Goal: Task Accomplishment & Management: Manage account settings

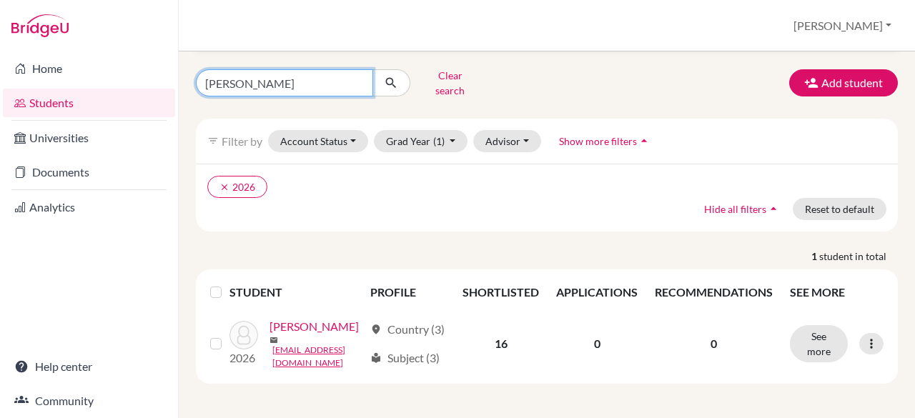
scroll to position [76, 0]
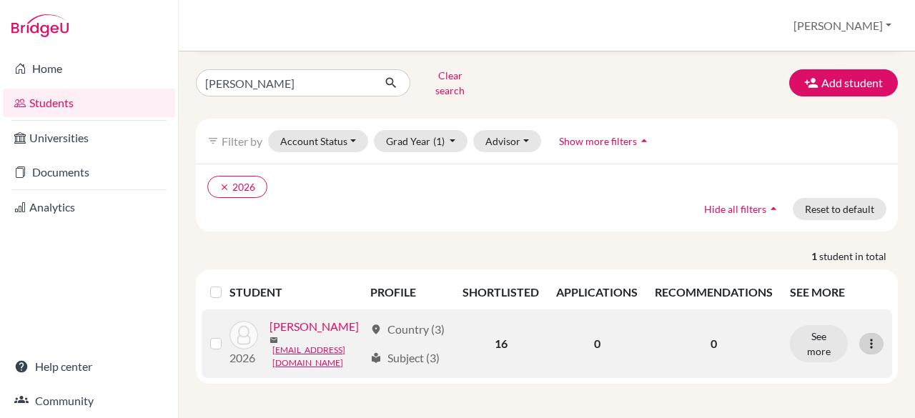
click at [864, 337] on icon at bounding box center [871, 344] width 14 height 14
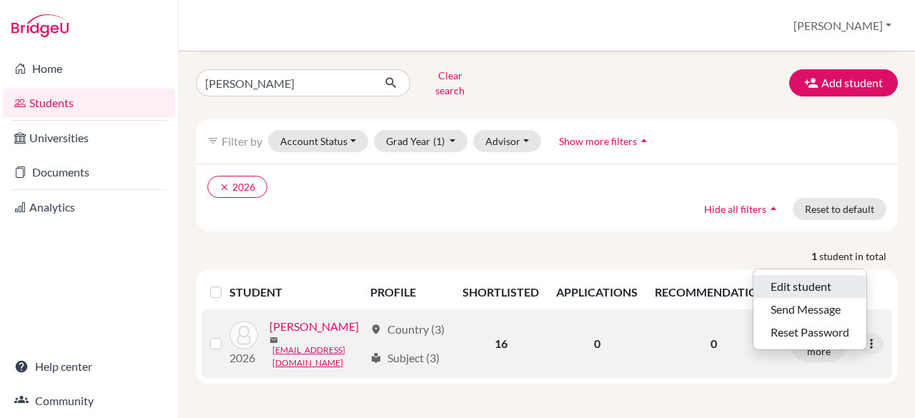
click at [779, 275] on button "Edit student" at bounding box center [809, 286] width 113 height 23
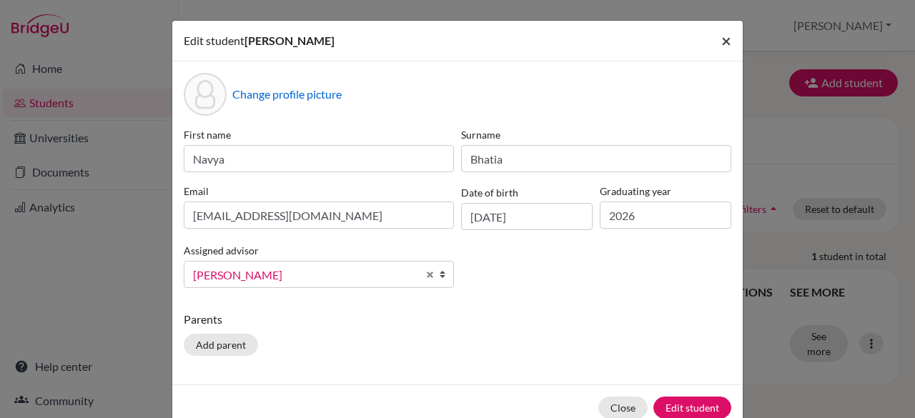
click at [726, 55] on button "×" at bounding box center [726, 41] width 33 height 40
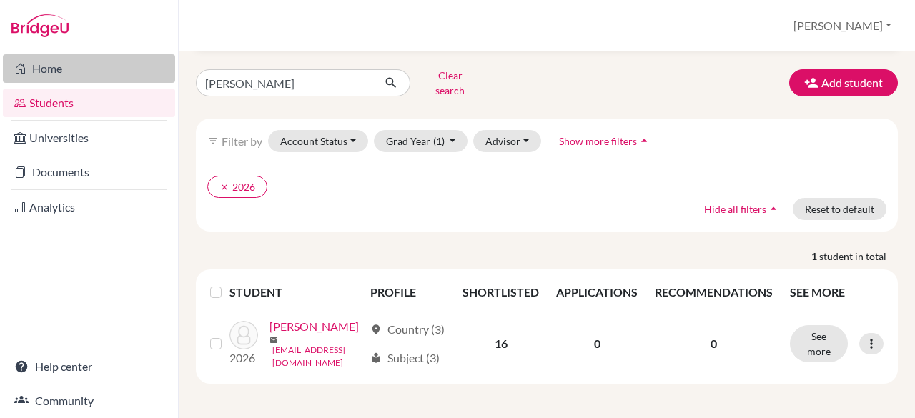
click at [31, 74] on link "Home" at bounding box center [89, 68] width 172 height 29
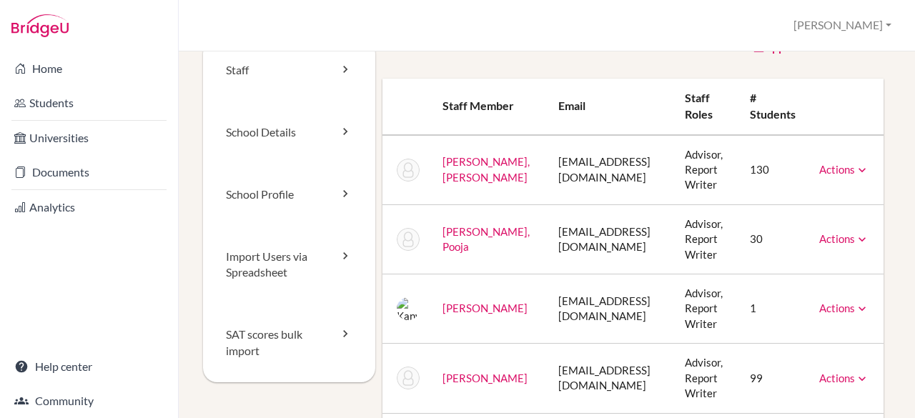
scroll to position [30, 0]
click at [259, 79] on link "Staff" at bounding box center [289, 70] width 172 height 62
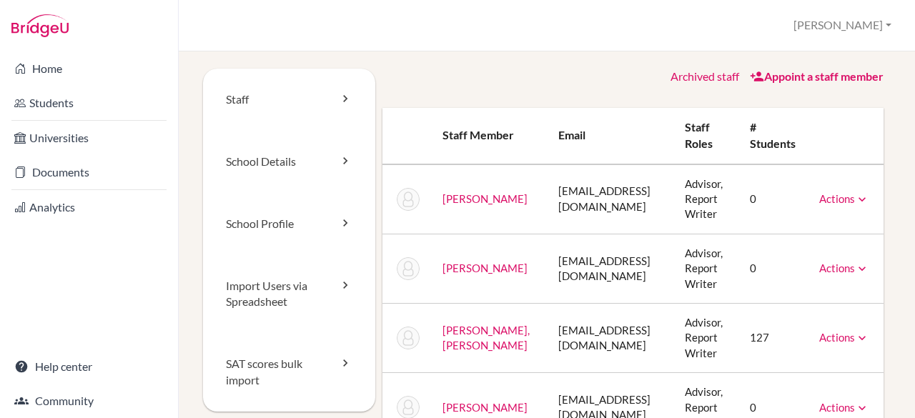
click at [766, 74] on link "Appoint a staff member" at bounding box center [817, 76] width 134 height 14
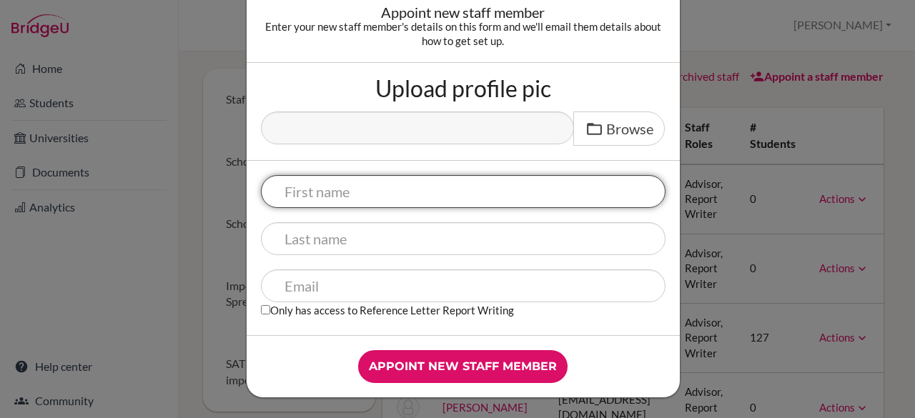
scroll to position [67, 0]
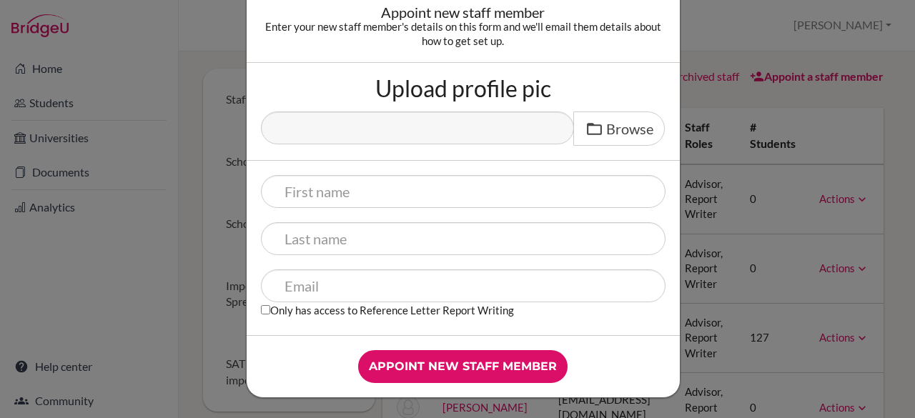
click at [222, 16] on div "Appoint new staff member Enter your new staff member's details on this form and…" at bounding box center [457, 209] width 915 height 418
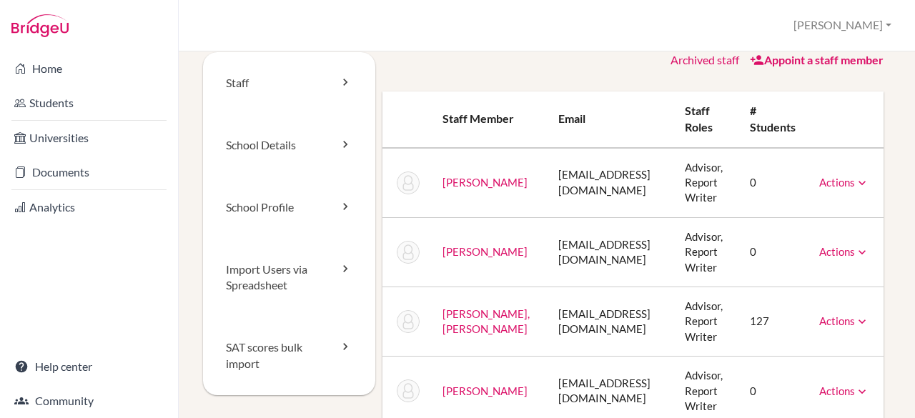
scroll to position [14, 0]
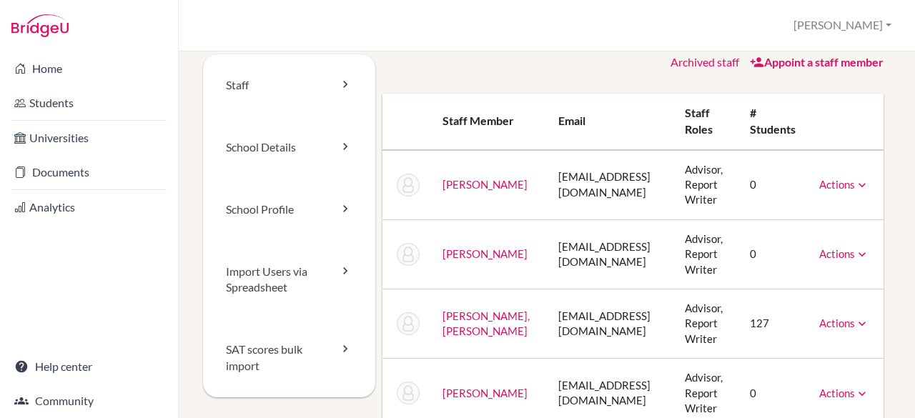
click at [869, 184] on icon at bounding box center [862, 185] width 14 height 14
click at [692, 61] on link "Archived staff" at bounding box center [704, 62] width 69 height 14
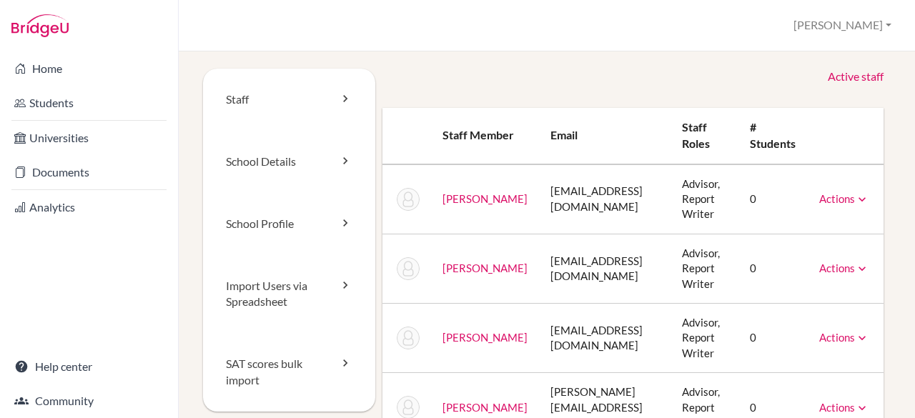
click at [828, 78] on link "Active staff" at bounding box center [856, 77] width 56 height 16
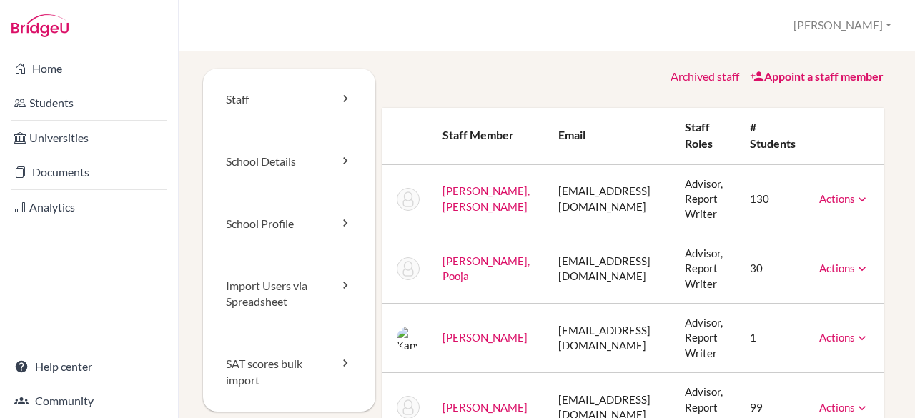
click at [850, 198] on link "Actions" at bounding box center [844, 198] width 50 height 13
click at [712, 136] on th "Staff roles" at bounding box center [705, 136] width 65 height 56
click at [297, 152] on link "School Details" at bounding box center [289, 162] width 172 height 62
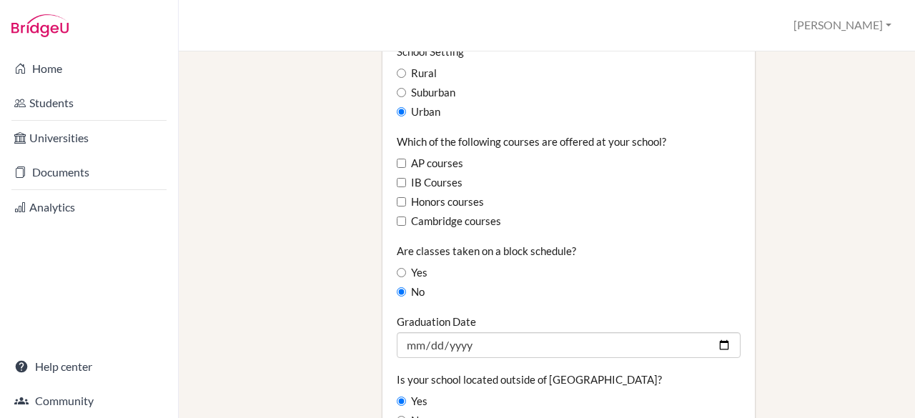
scroll to position [883, 0]
click at [452, 213] on label "Cambridge courses" at bounding box center [449, 221] width 104 height 16
click at [406, 216] on input "Cambridge courses" at bounding box center [401, 220] width 9 height 9
checkbox input "true"
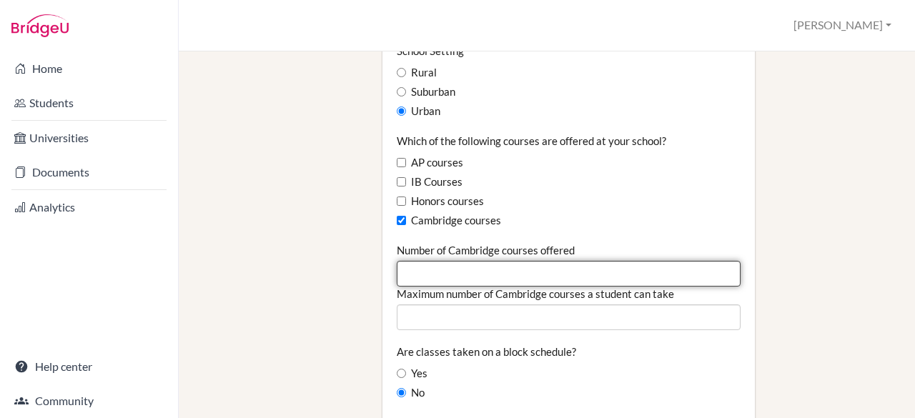
click at [492, 261] on input "Number of Cambridge courses offered" at bounding box center [569, 274] width 344 height 26
click at [715, 261] on input "-1" at bounding box center [569, 274] width 344 height 26
click at [716, 261] on input "-2" at bounding box center [569, 274] width 344 height 26
click at [617, 261] on input "-2" at bounding box center [569, 274] width 344 height 26
click at [715, 261] on input "-1" at bounding box center [569, 274] width 344 height 26
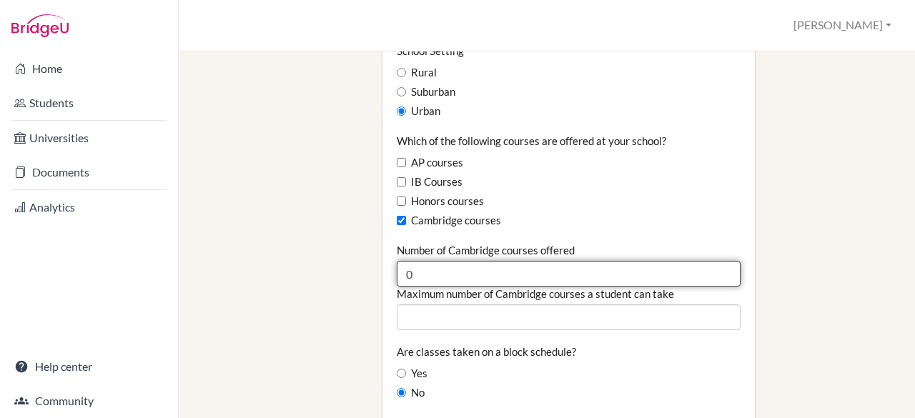
click at [715, 261] on input "0" at bounding box center [569, 274] width 344 height 26
click at [715, 261] on input "1" at bounding box center [569, 274] width 344 height 26
type input "16"
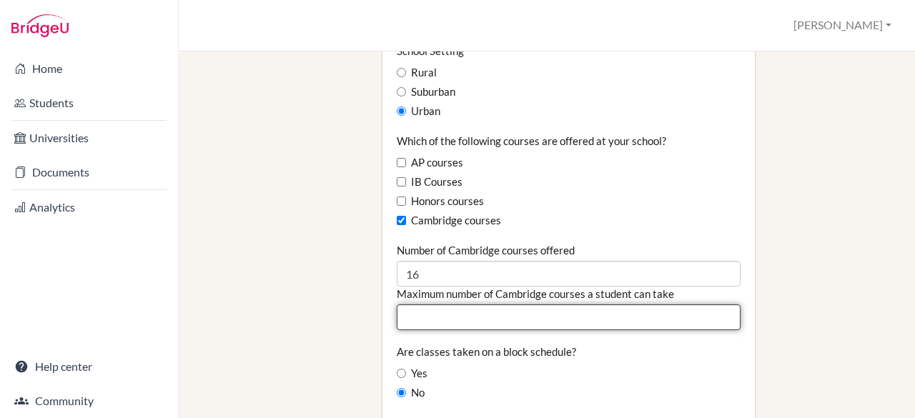
click at [710, 304] on input "Maximum number of Cambridge courses a student can take" at bounding box center [569, 317] width 344 height 26
type input "6"
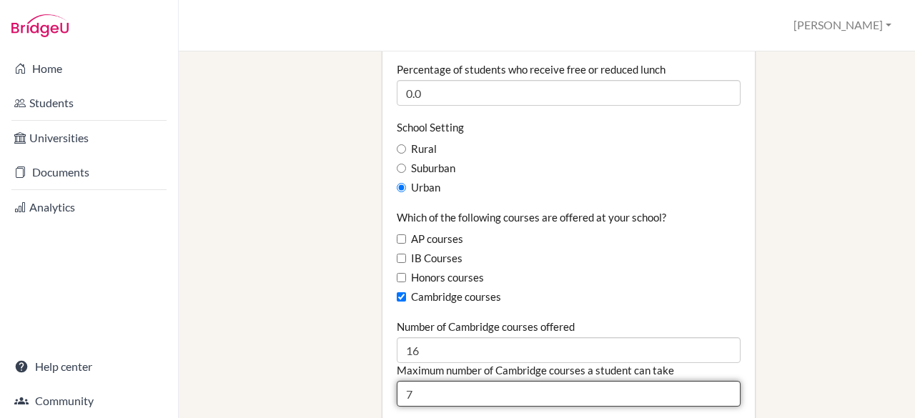
scroll to position [806, 0]
type input "7"
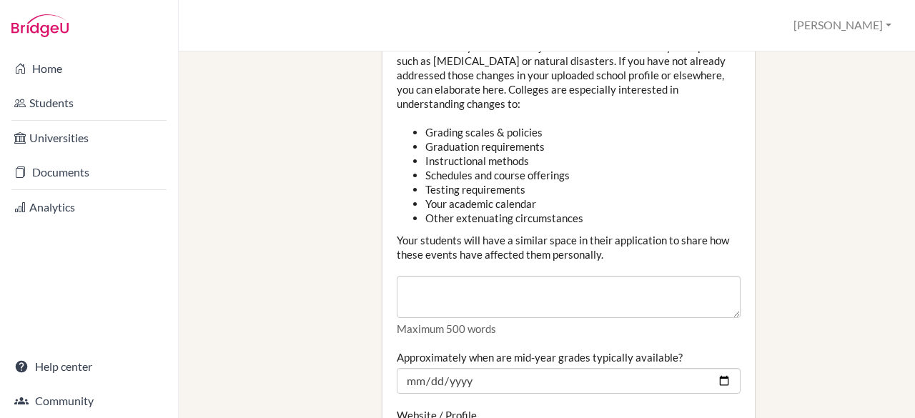
scroll to position [1727, 0]
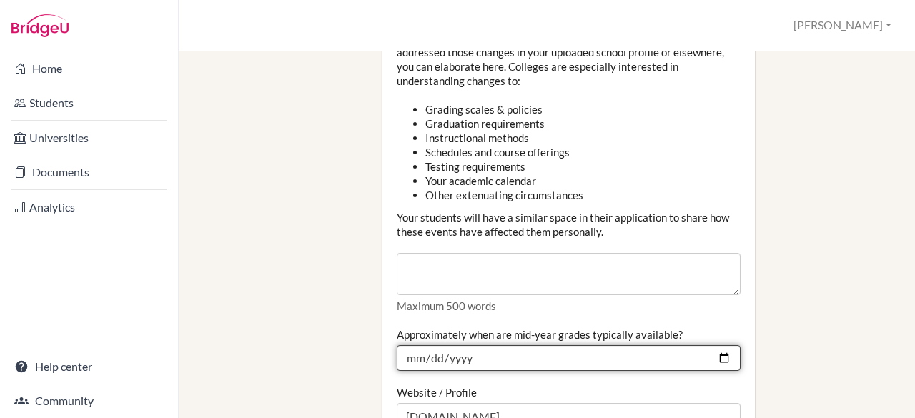
click at [573, 345] on input "2024-10-10" at bounding box center [569, 358] width 344 height 26
click at [503, 345] on input "2024-10-10" at bounding box center [569, 358] width 344 height 26
click at [465, 345] on input "2024-10-10" at bounding box center [569, 358] width 344 height 26
type input "2025-10-10"
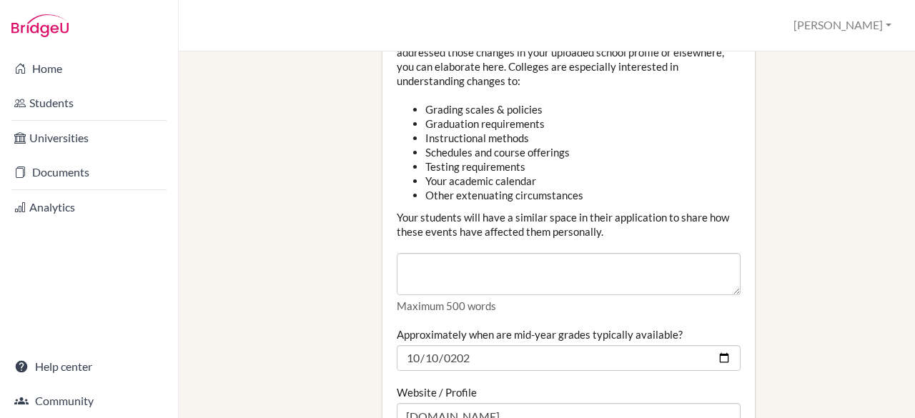
click at [453, 385] on label "Website / Profile" at bounding box center [437, 392] width 80 height 14
click at [453, 403] on input "[DOMAIN_NAME]" at bounding box center [569, 416] width 344 height 26
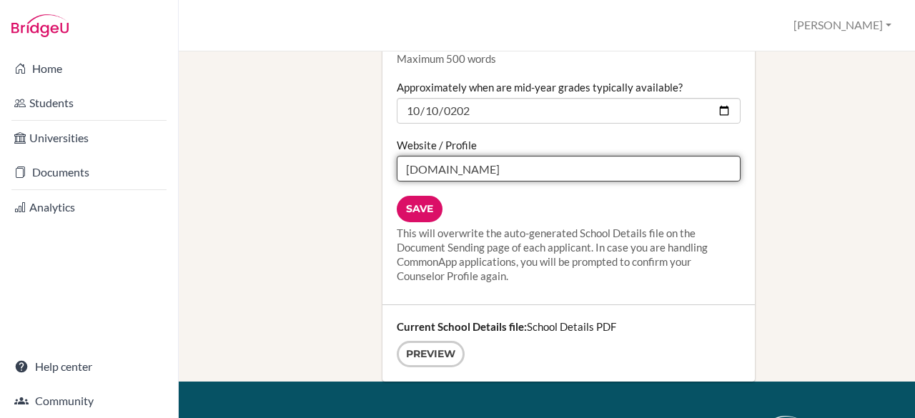
scroll to position [1975, 0]
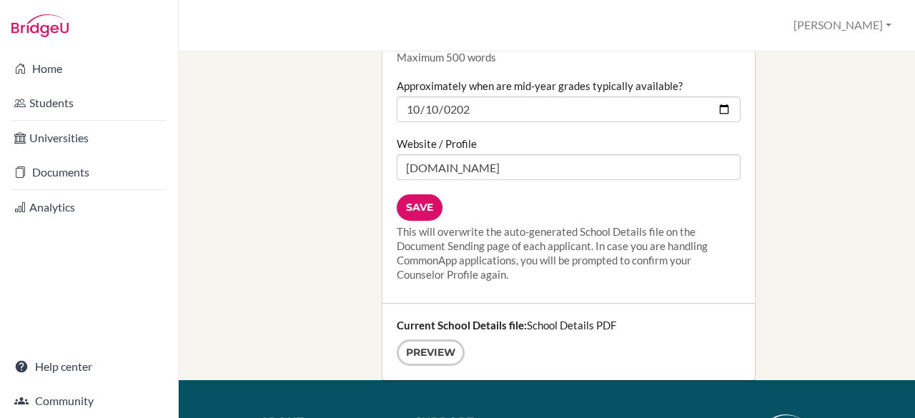
click at [577, 304] on div "Current School Details file: School Details PDF Preview" at bounding box center [568, 342] width 372 height 76
click at [517, 319] on strong "Current School Details file:" at bounding box center [462, 325] width 130 height 13
click at [440, 339] on link "Preview" at bounding box center [431, 352] width 68 height 26
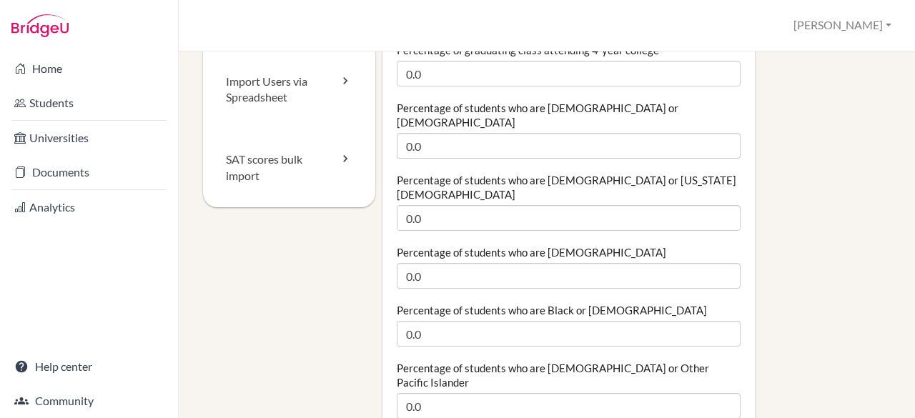
scroll to position [0, 0]
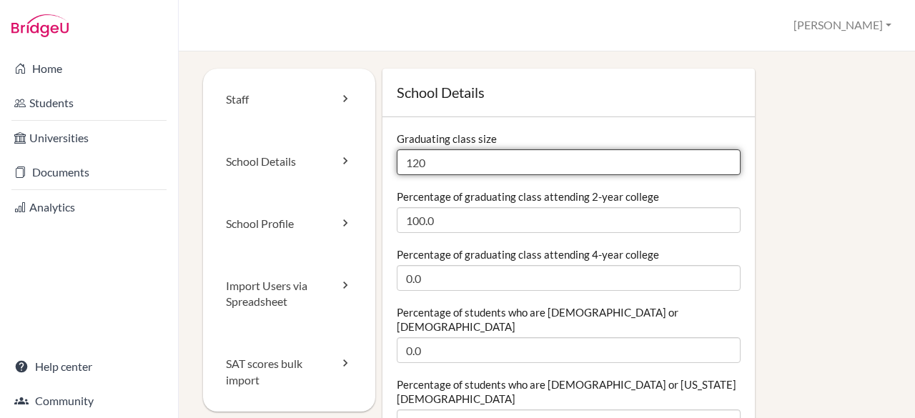
click at [435, 158] on input "120" at bounding box center [569, 162] width 344 height 26
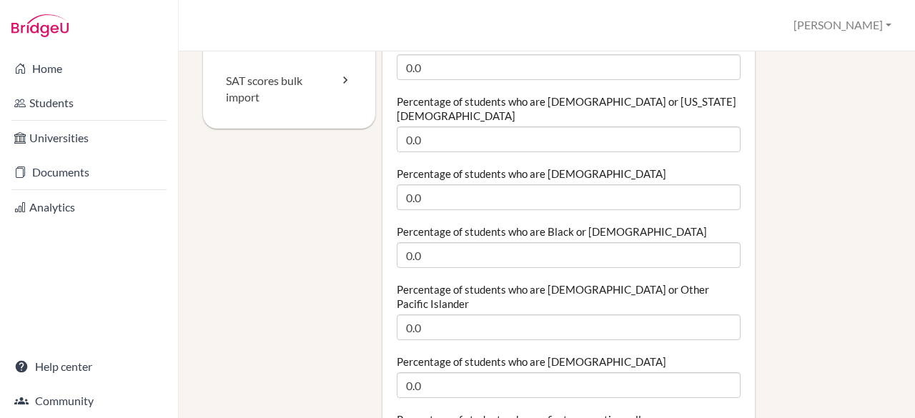
scroll to position [284, 0]
type input "123"
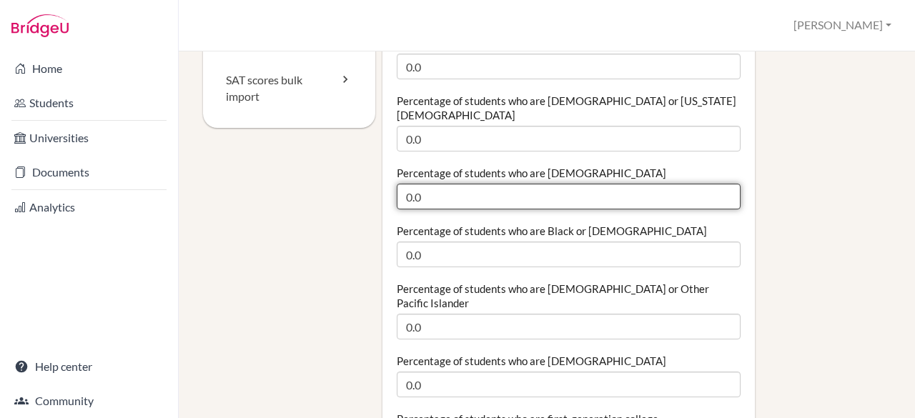
click at [414, 184] on input "0.0" at bounding box center [569, 197] width 344 height 26
click at [720, 184] on input "0.01" at bounding box center [569, 197] width 344 height 26
drag, startPoint x: 445, startPoint y: 174, endPoint x: 382, endPoint y: 162, distance: 64.2
type input "100"
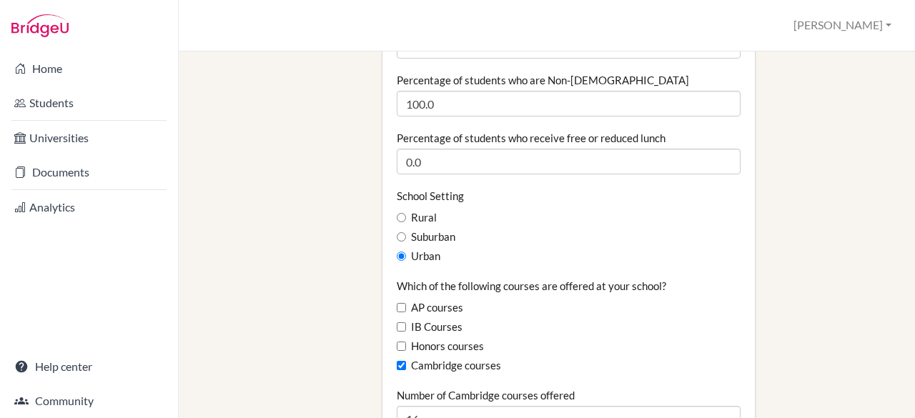
scroll to position [739, 0]
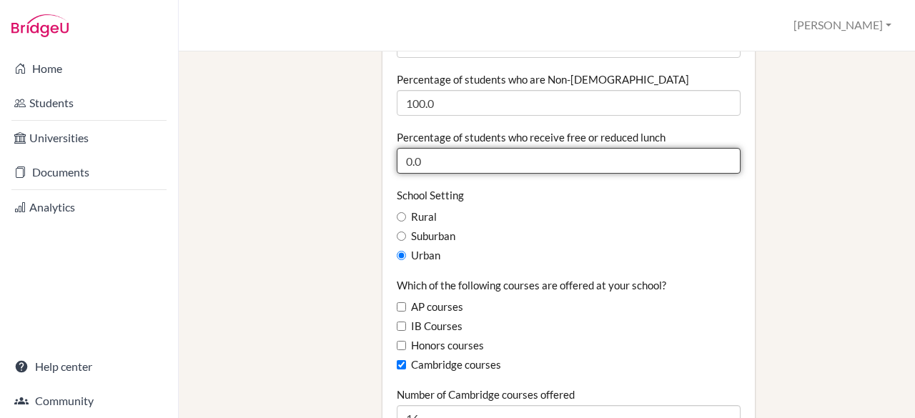
click at [428, 148] on input "0.0" at bounding box center [569, 161] width 344 height 26
drag, startPoint x: 428, startPoint y: 137, endPoint x: 402, endPoint y: 134, distance: 26.7
click at [402, 148] on input "0.0" at bounding box center [569, 161] width 344 height 26
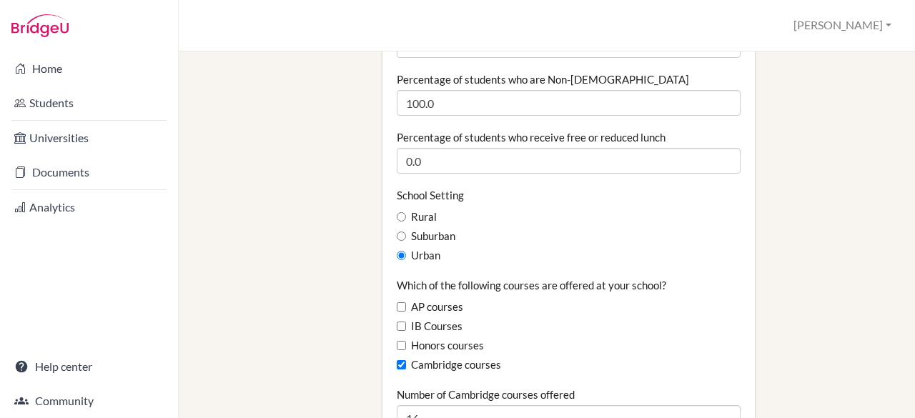
click at [440, 197] on div "School Setting Rural Suburban Urban" at bounding box center [569, 226] width 344 height 76
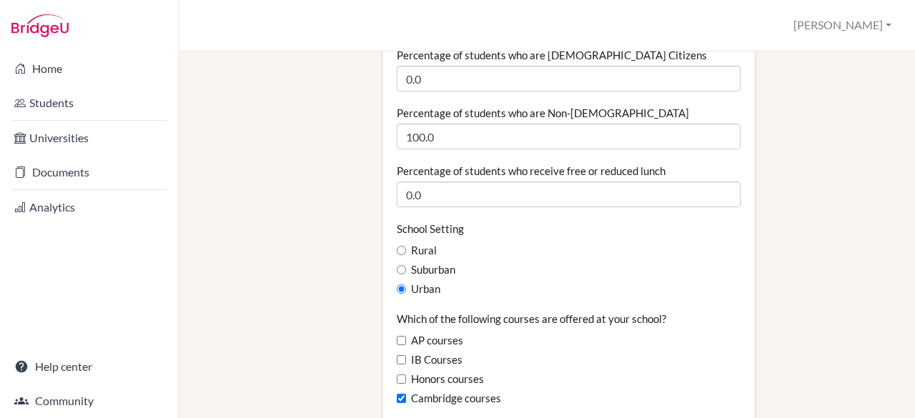
scroll to position [705, 0]
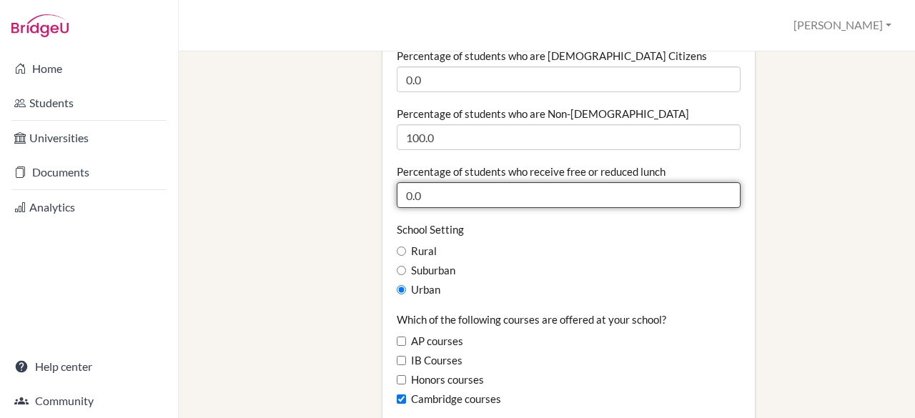
click at [437, 182] on input "0.0" at bounding box center [569, 195] width 344 height 26
drag, startPoint x: 437, startPoint y: 161, endPoint x: 387, endPoint y: 162, distance: 50.0
type input "3"
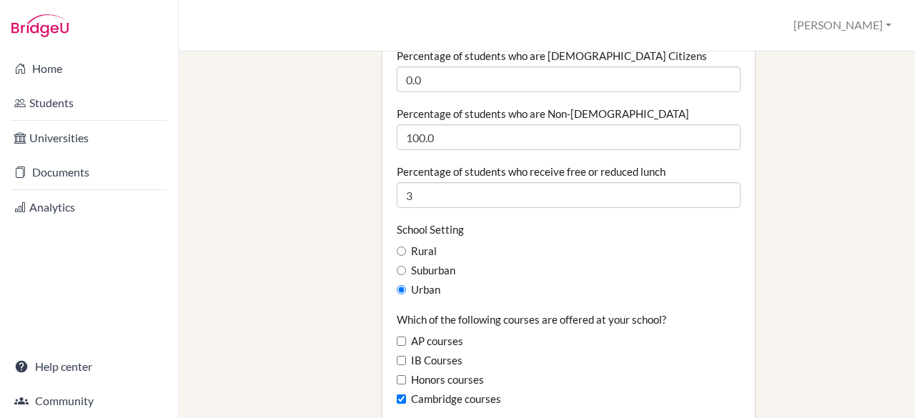
click at [508, 282] on div "Urban" at bounding box center [569, 290] width 344 height 16
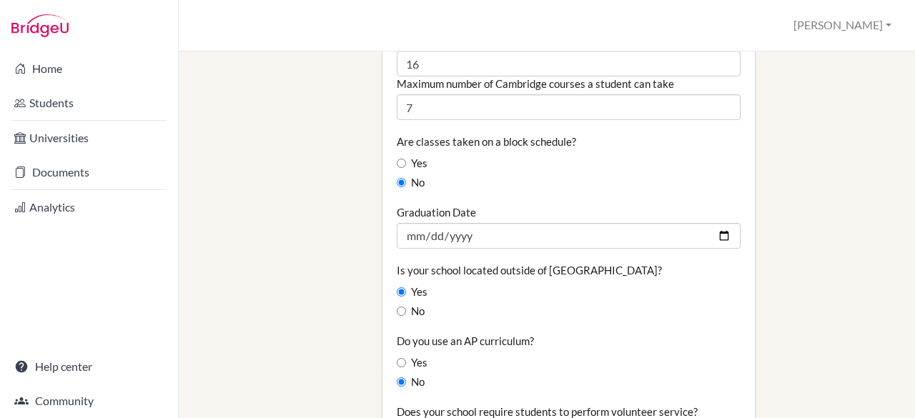
scroll to position [1095, 0]
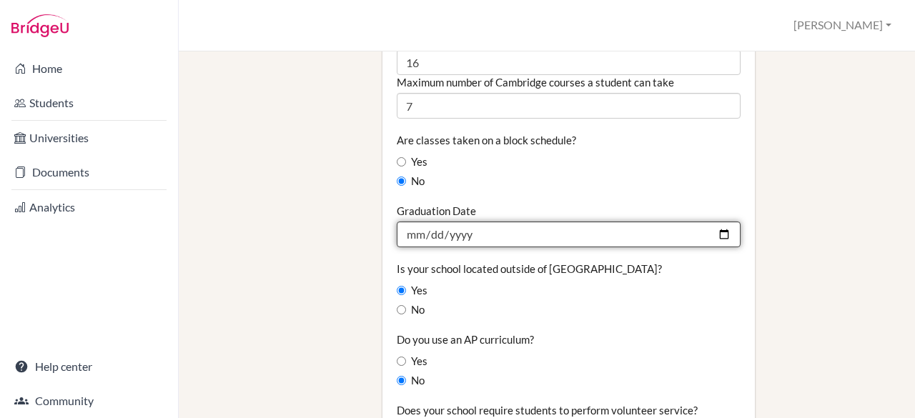
click at [517, 222] on input "2025-05-30" at bounding box center [569, 235] width 344 height 26
click at [457, 222] on input "2025-05-30" at bounding box center [569, 235] width 344 height 26
type input "2026-05-30"
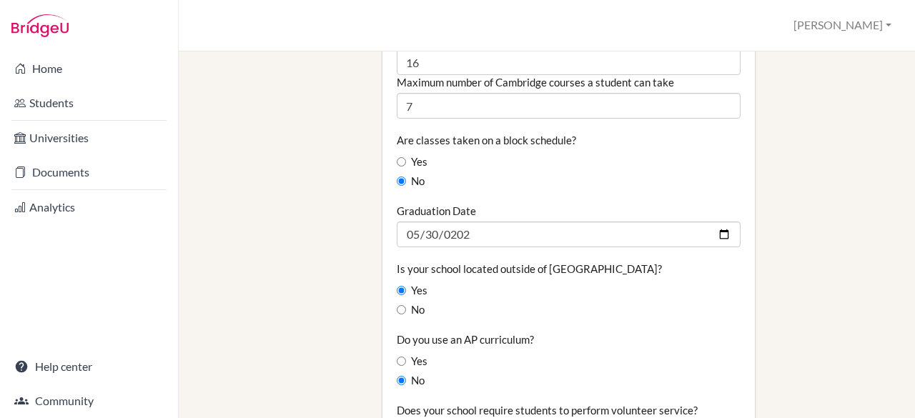
click at [469, 270] on div "Is your school located outside of the United States? Yes No" at bounding box center [569, 290] width 344 height 56
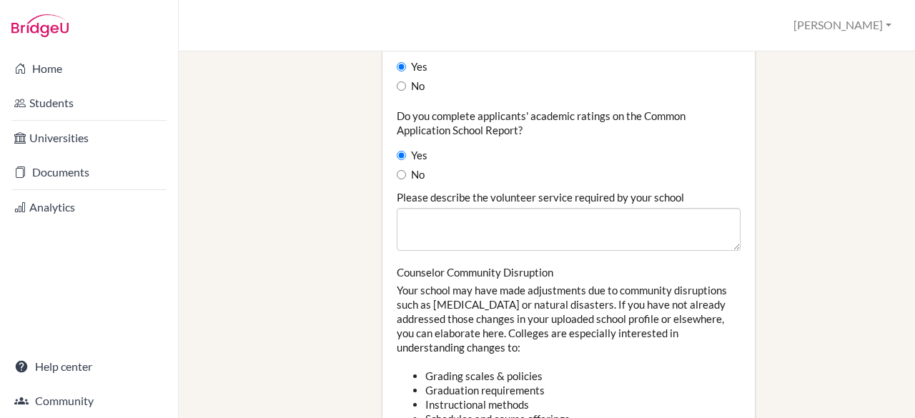
scroll to position [1461, 0]
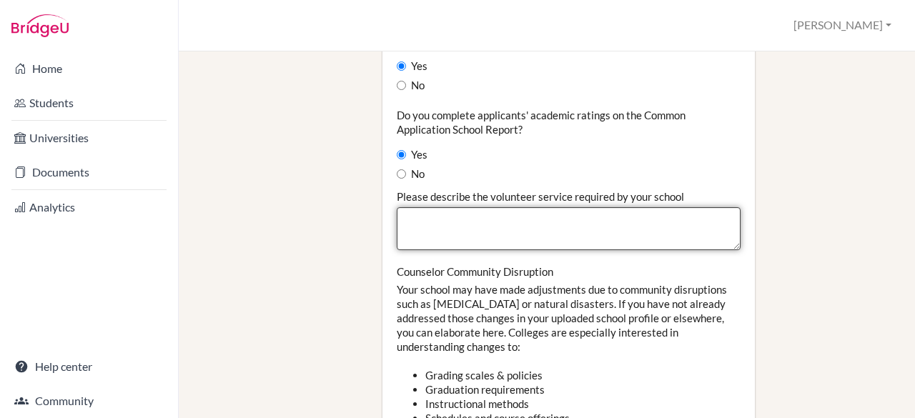
click at [455, 207] on textarea "Please describe the volunteer service required by your school" at bounding box center [569, 228] width 344 height 43
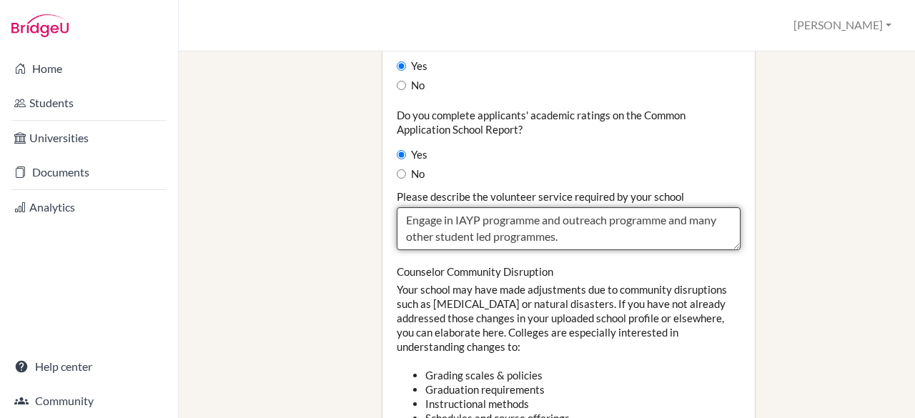
click at [537, 209] on textarea "Engage in IAYP programme and outreach programme and many other student led prog…" at bounding box center [569, 228] width 344 height 43
type textarea "Engage in IAYP programme and outreach programme and many other student led prog…"
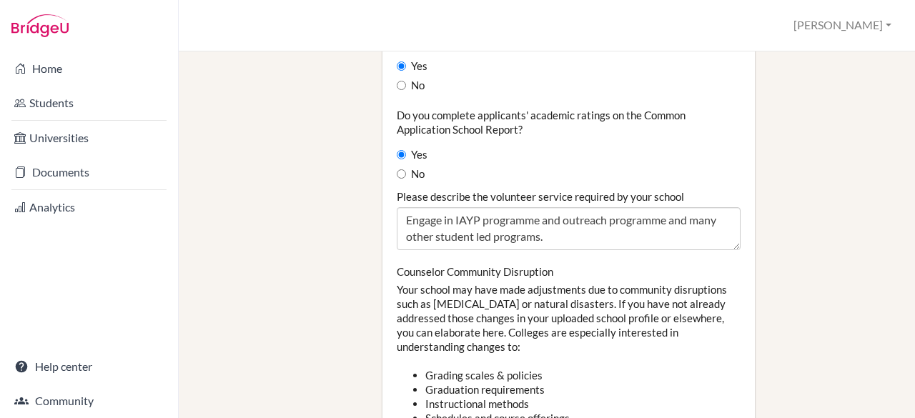
click at [538, 291] on div "Counselor Community Disruption Your school may have made adjustments due to com…" at bounding box center [569, 421] width 344 height 315
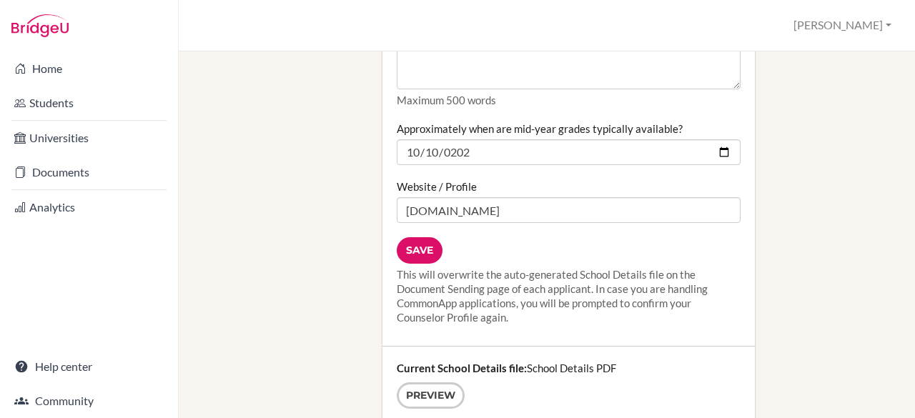
scroll to position [1933, 0]
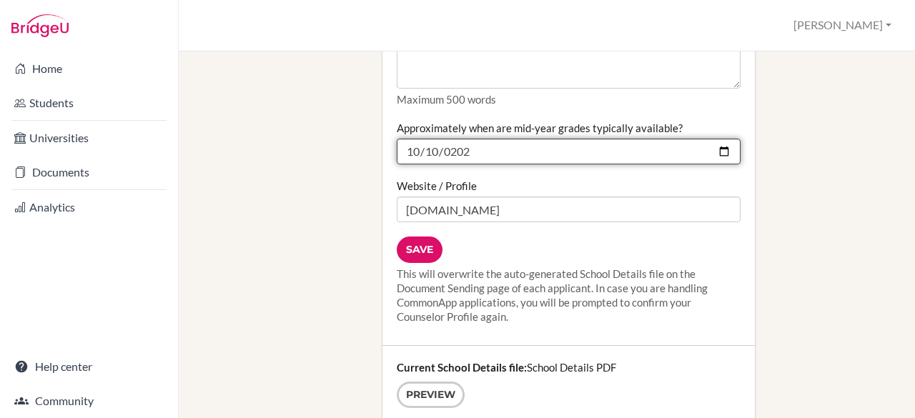
click at [412, 139] on input "2025-10-10" at bounding box center [569, 152] width 344 height 26
type input "2025-10-20"
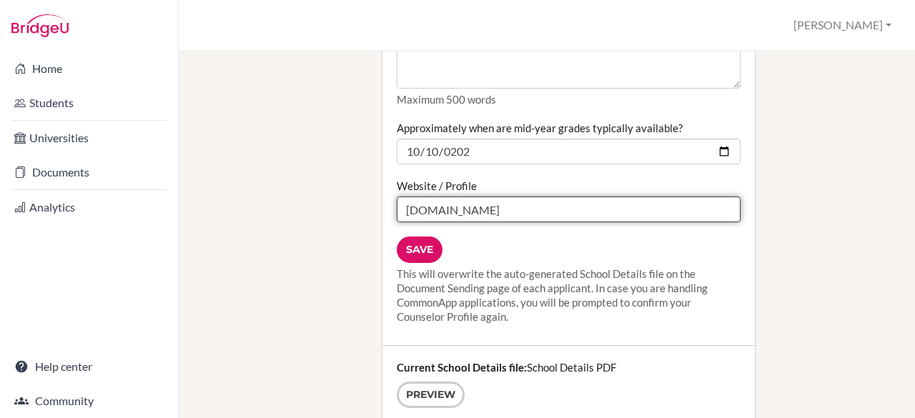
click at [545, 197] on input "www.vivekhighschool.edu.in" at bounding box center [569, 210] width 344 height 26
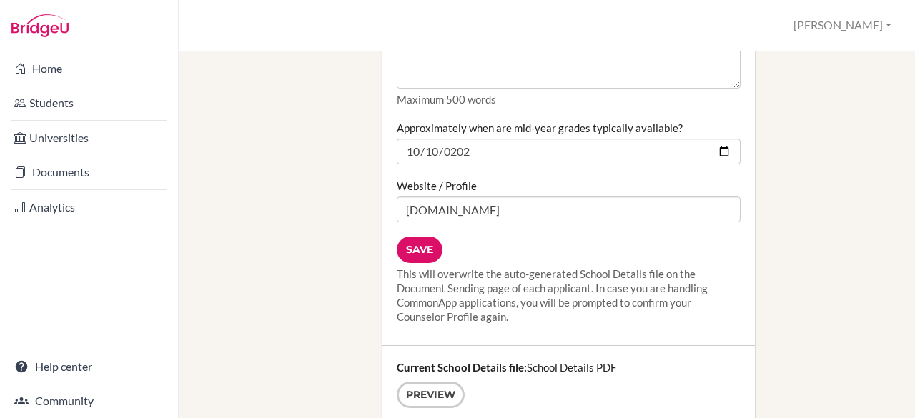
click at [560, 267] on div "This will overwrite the auto-generated School Details file on the Document Send…" at bounding box center [569, 295] width 344 height 57
click at [420, 237] on input "Save" at bounding box center [420, 250] width 46 height 26
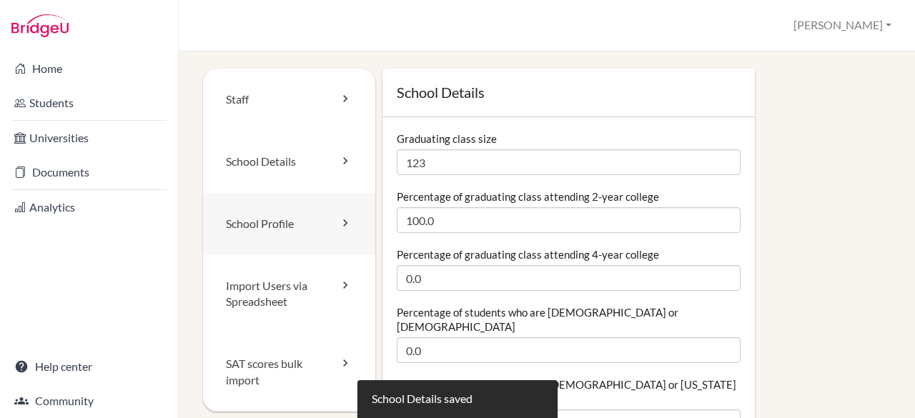
click at [252, 227] on link "School Profile" at bounding box center [289, 224] width 172 height 62
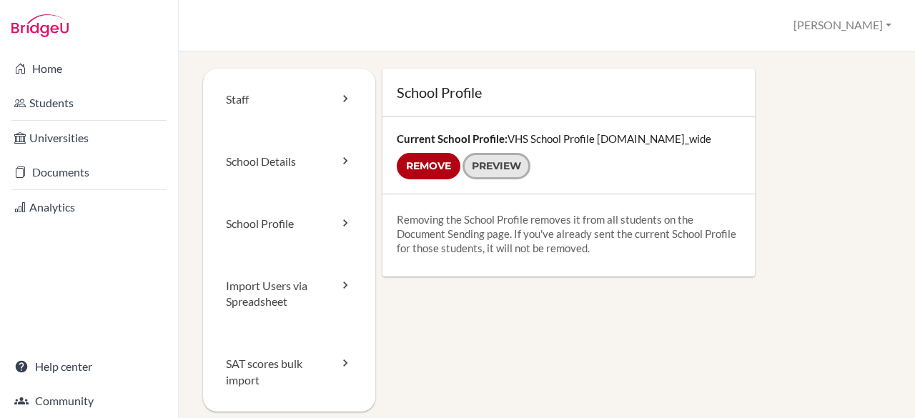
click at [482, 175] on link "Preview" at bounding box center [496, 166] width 68 height 26
click at [283, 304] on link "Import Users via Spreadsheet" at bounding box center [289, 294] width 172 height 79
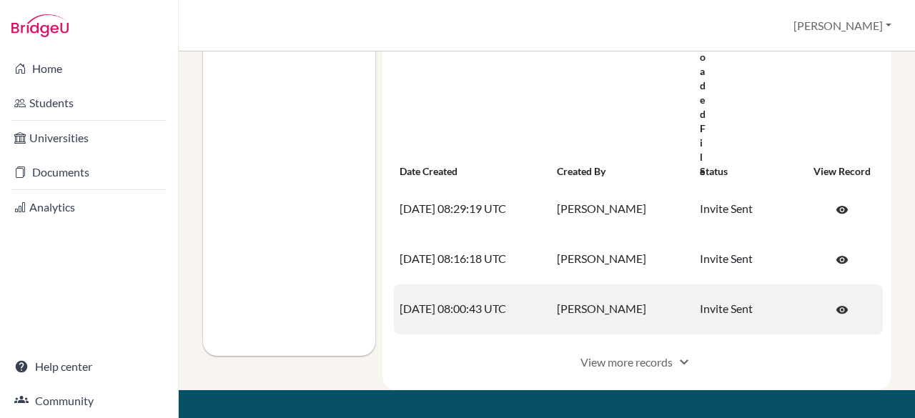
scroll to position [454, 0]
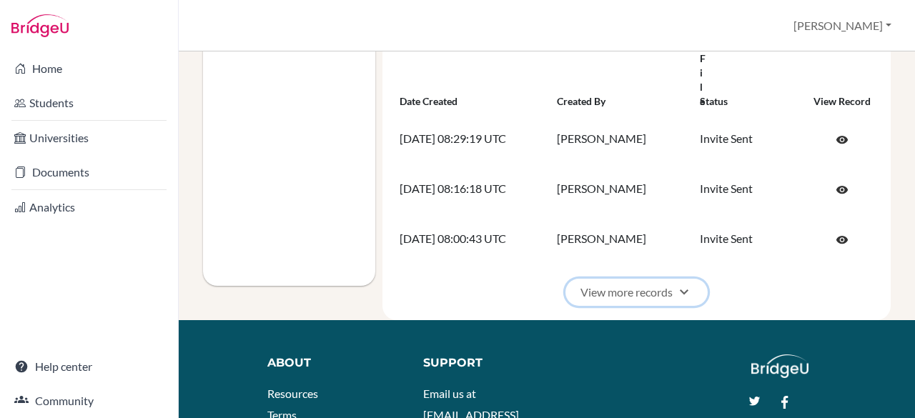
click at [655, 291] on button "View more records expand_more" at bounding box center [636, 292] width 142 height 27
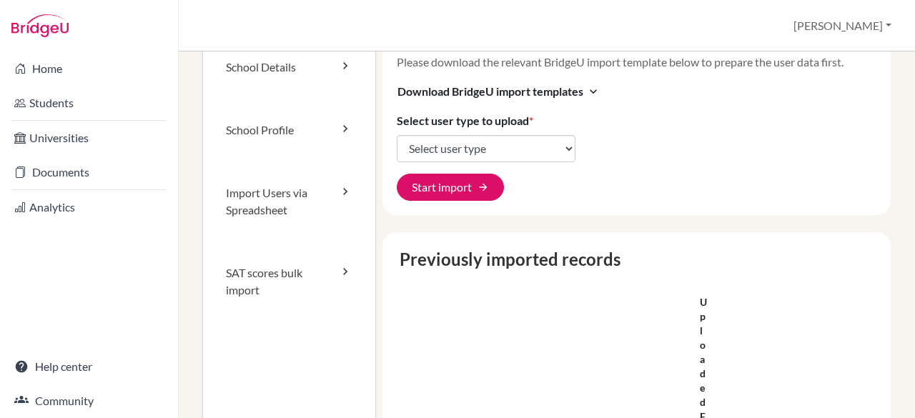
scroll to position [93, 0]
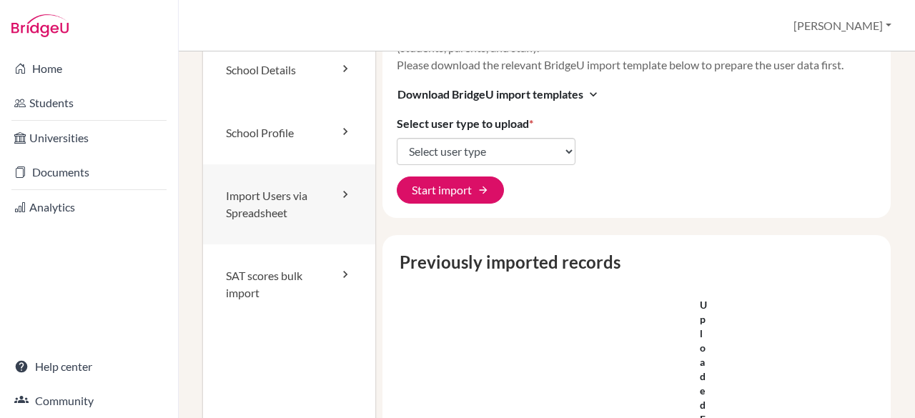
click at [298, 211] on link "Import Users via Spreadsheet" at bounding box center [289, 204] width 172 height 80
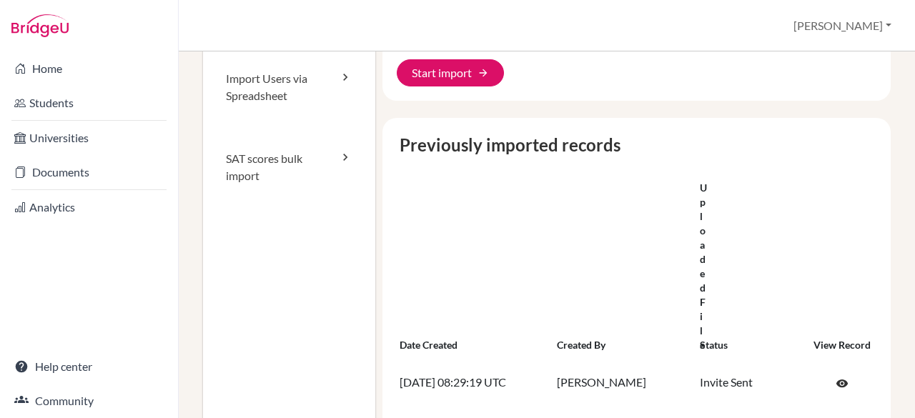
scroll to position [211, 0]
click at [269, 185] on link "SAT scores bulk import" at bounding box center [289, 166] width 172 height 80
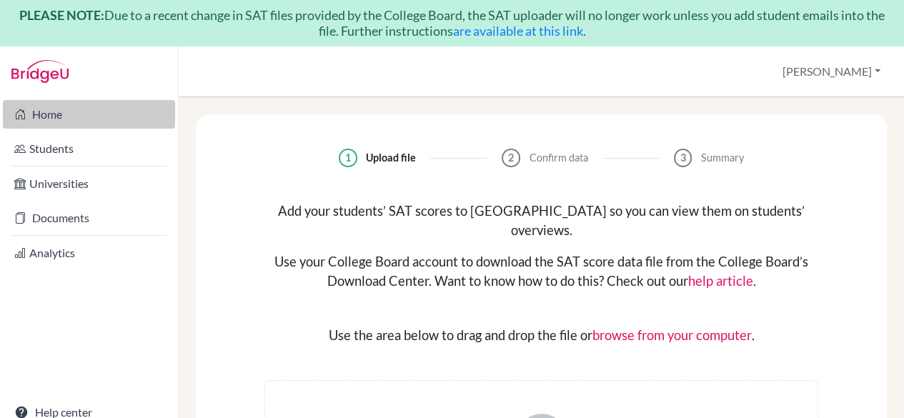
click at [54, 116] on link "Home" at bounding box center [89, 114] width 172 height 29
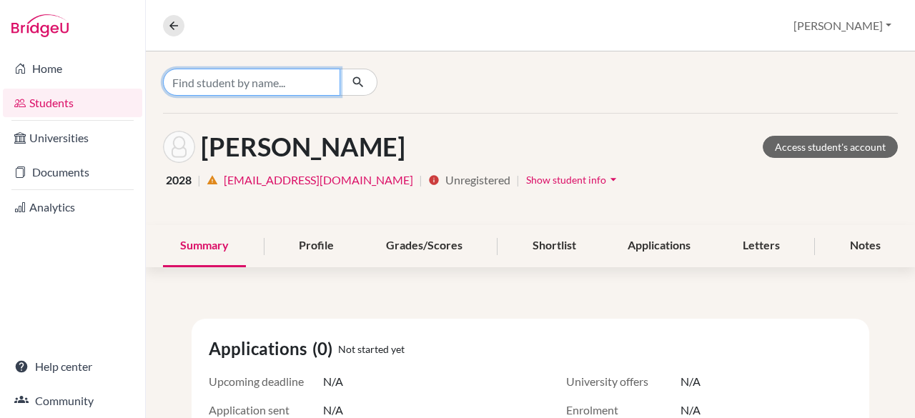
click at [269, 86] on input "Find student by name..." at bounding box center [251, 82] width 177 height 27
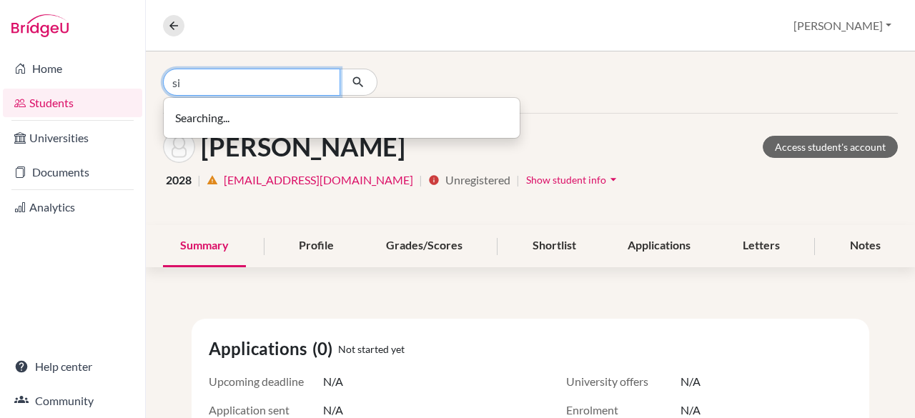
type input "s"
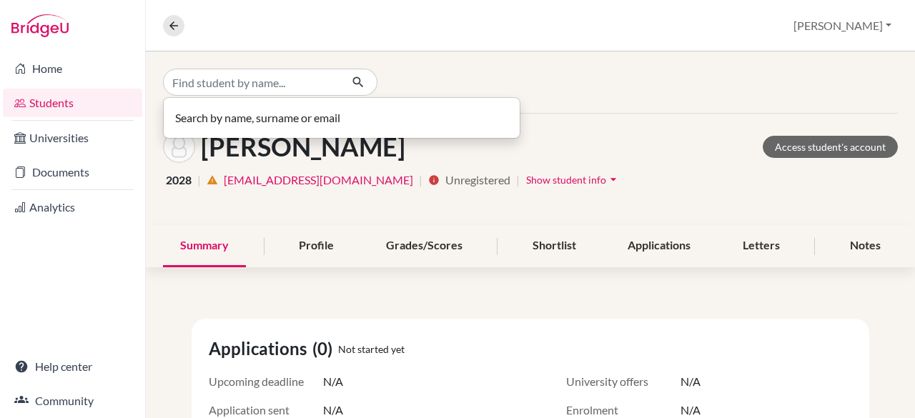
click at [472, 65] on div "Search by name, surname or email" at bounding box center [530, 81] width 769 height 61
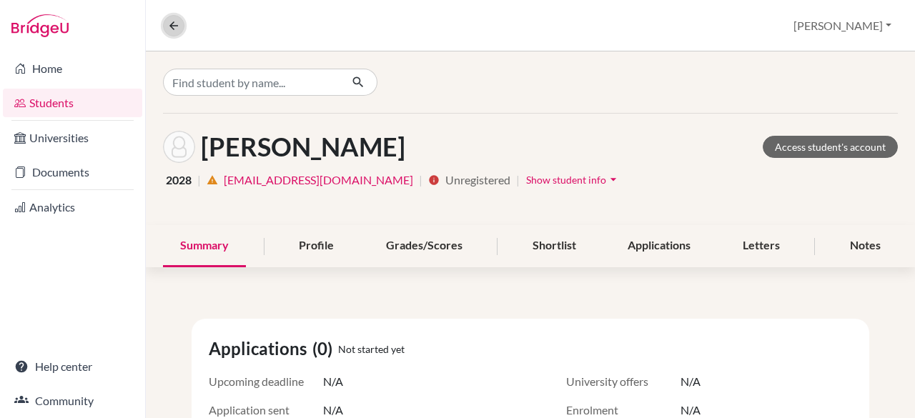
click at [167, 21] on icon at bounding box center [173, 25] width 13 height 13
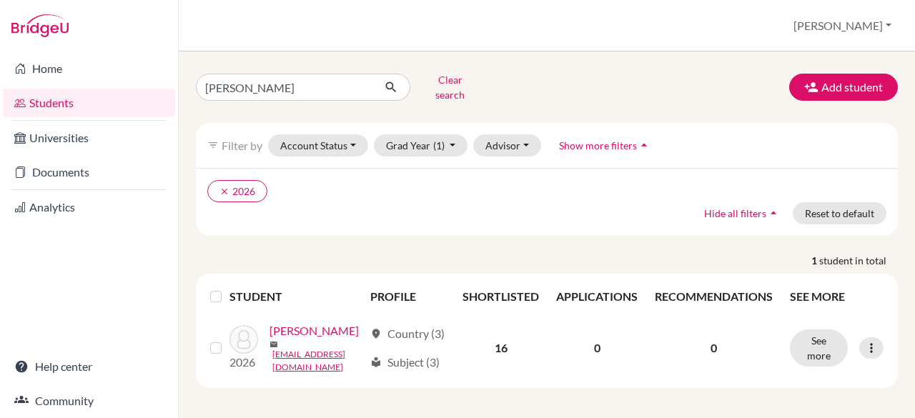
scroll to position [25, 0]
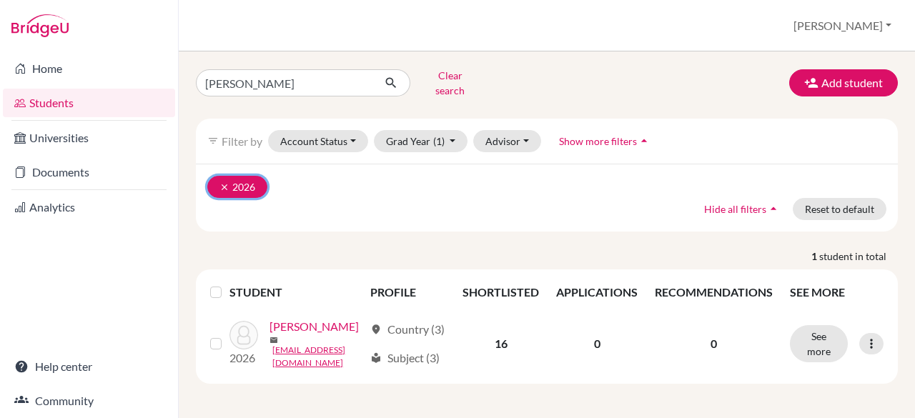
click at [222, 176] on button "clear 2026" at bounding box center [237, 187] width 60 height 22
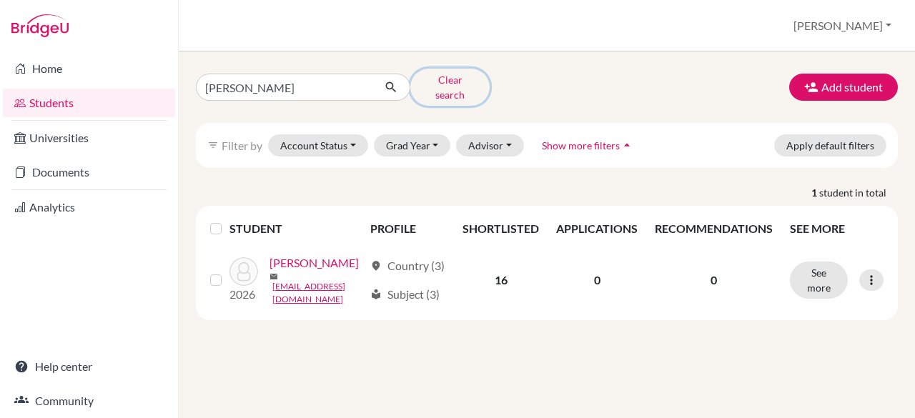
click at [447, 84] on button "Clear search" at bounding box center [449, 87] width 79 height 37
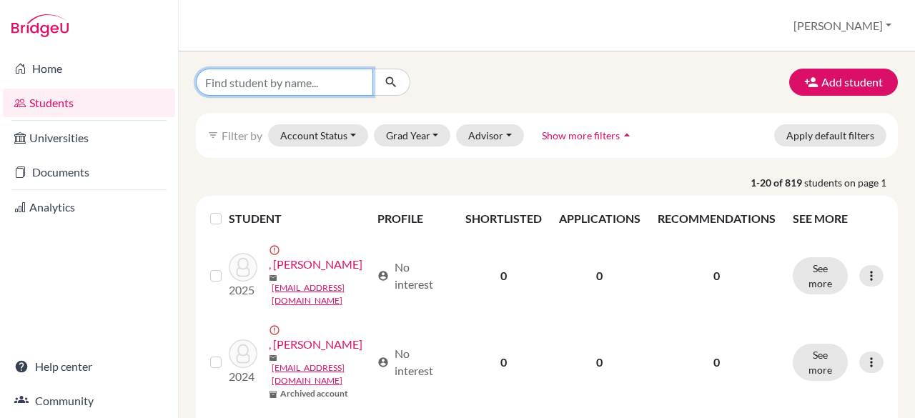
click at [309, 81] on input "Find student by name..." at bounding box center [284, 82] width 177 height 27
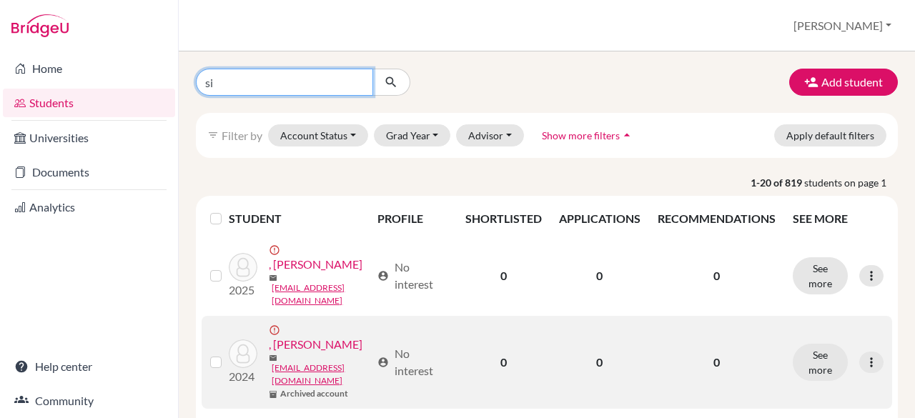
type input "s"
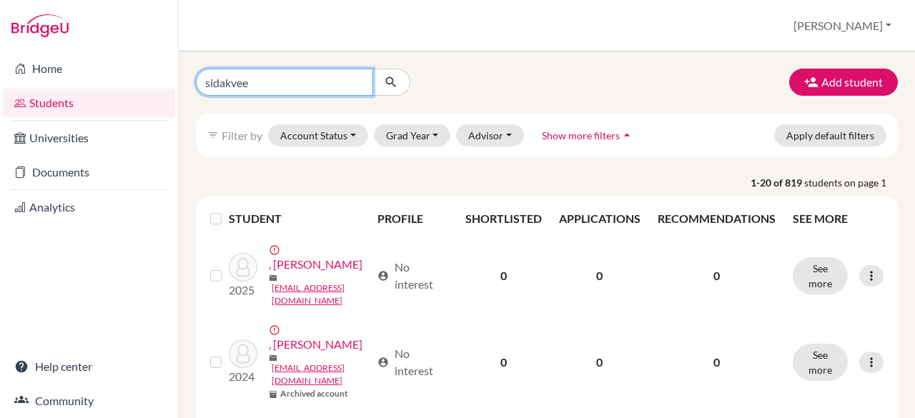
type input "sidakveer"
click button "submit" at bounding box center [391, 82] width 38 height 27
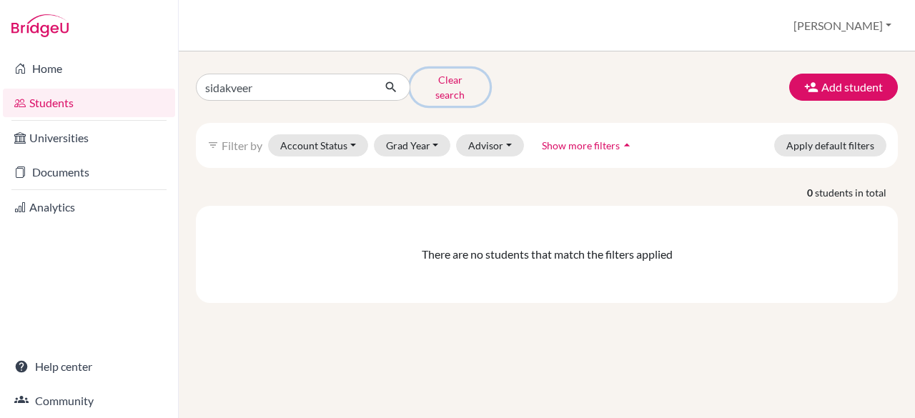
click at [435, 85] on button "Clear search" at bounding box center [449, 87] width 79 height 37
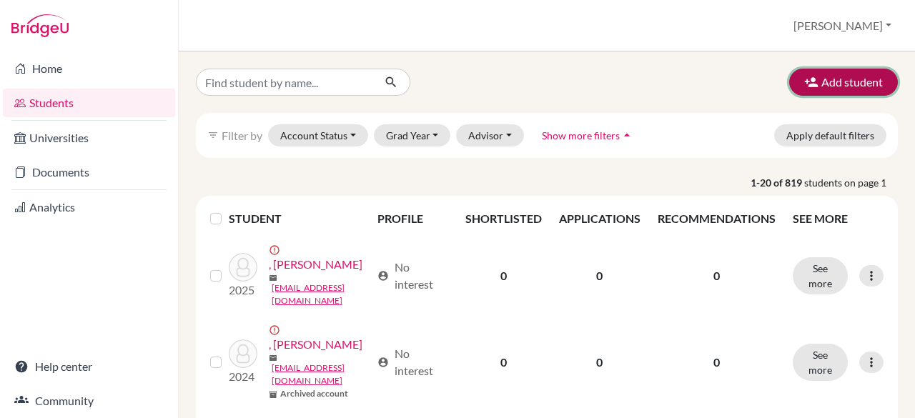
click at [845, 88] on button "Add student" at bounding box center [843, 82] width 109 height 27
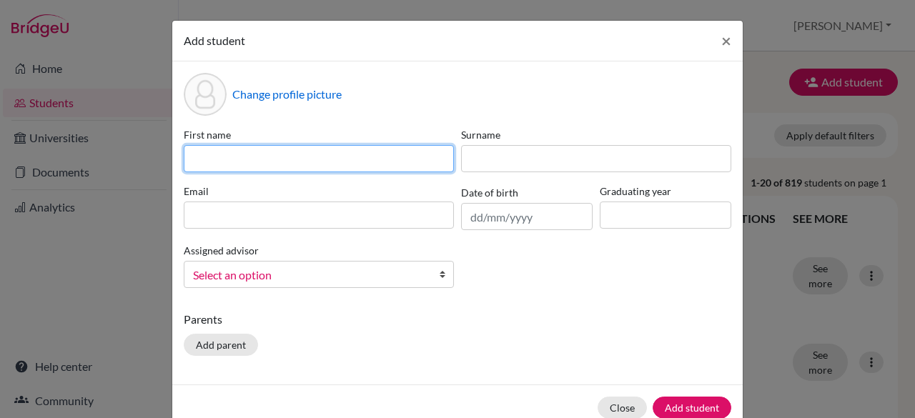
click at [302, 153] on input at bounding box center [319, 158] width 270 height 27
drag, startPoint x: 240, startPoint y: 155, endPoint x: 321, endPoint y: 164, distance: 81.2
click at [321, 164] on input "Sidakveer Singh" at bounding box center [319, 158] width 270 height 27
type input "Sidakveer"
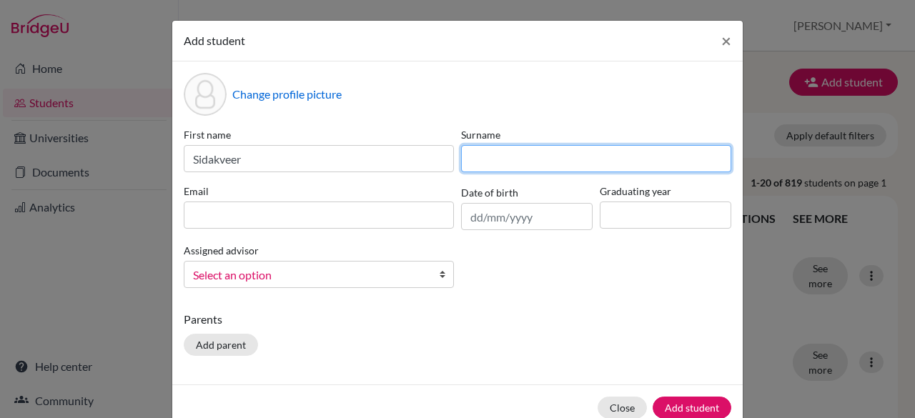
click at [513, 164] on input at bounding box center [596, 158] width 270 height 27
paste input "Singh"
type input "Singh"
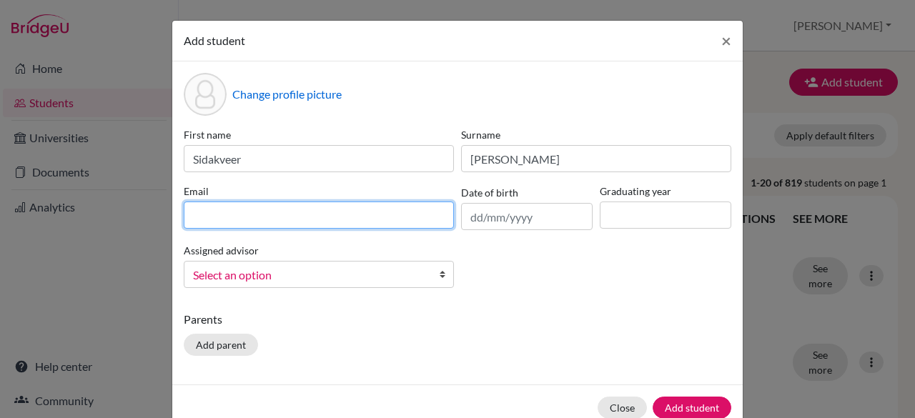
click at [227, 211] on input at bounding box center [319, 215] width 270 height 27
paste input "onmicrosoft."
type input "sidakveer9111@vivekhighschool.onmicrosoft.com"
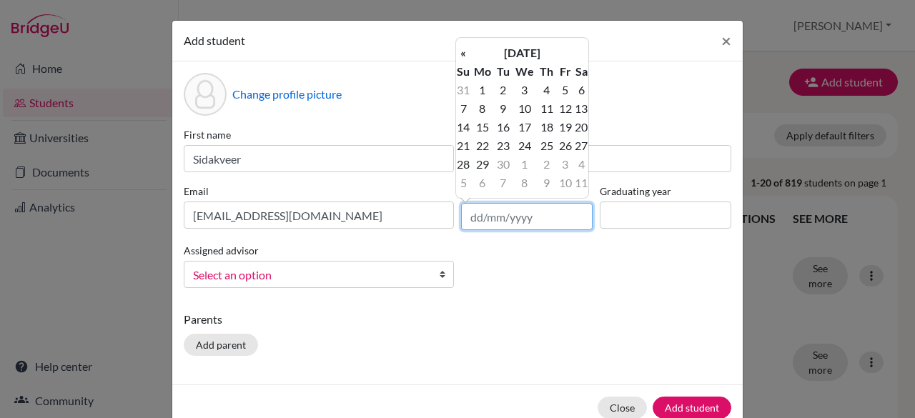
click at [493, 222] on input "text" at bounding box center [526, 216] width 131 height 27
click at [542, 222] on input "29/10/2009" at bounding box center [526, 216] width 131 height 27
type input "29/10/2009"
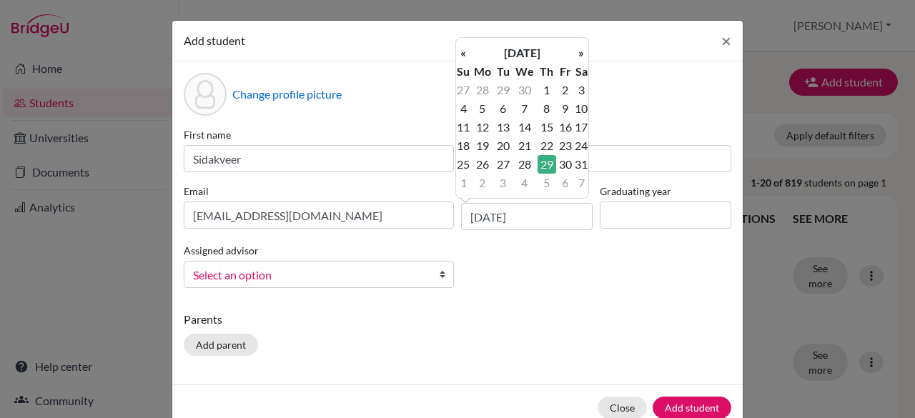
click at [547, 164] on td "29" at bounding box center [546, 164] width 19 height 19
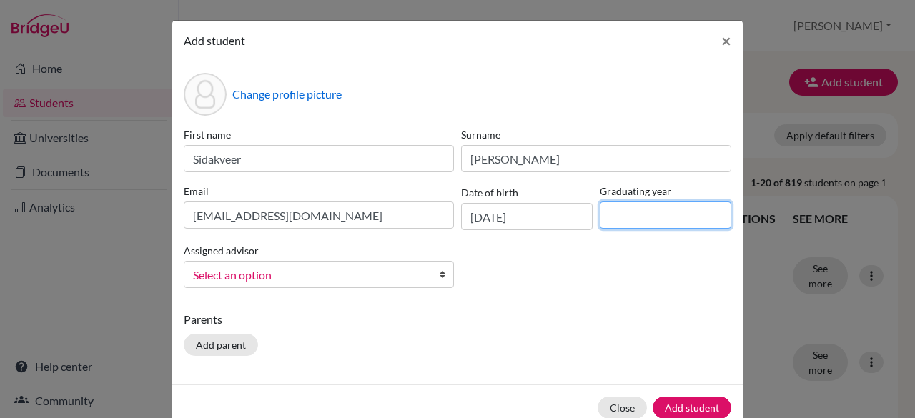
click at [637, 209] on input at bounding box center [665, 215] width 131 height 27
type input "2028"
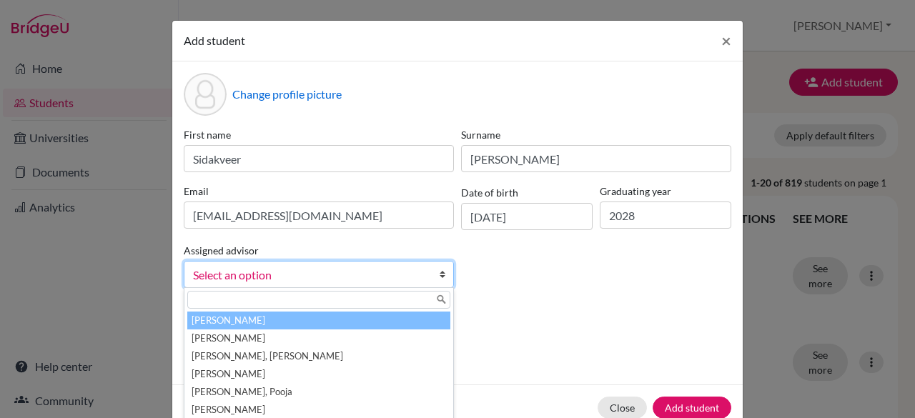
click at [246, 274] on span "Select an option" at bounding box center [309, 275] width 233 height 19
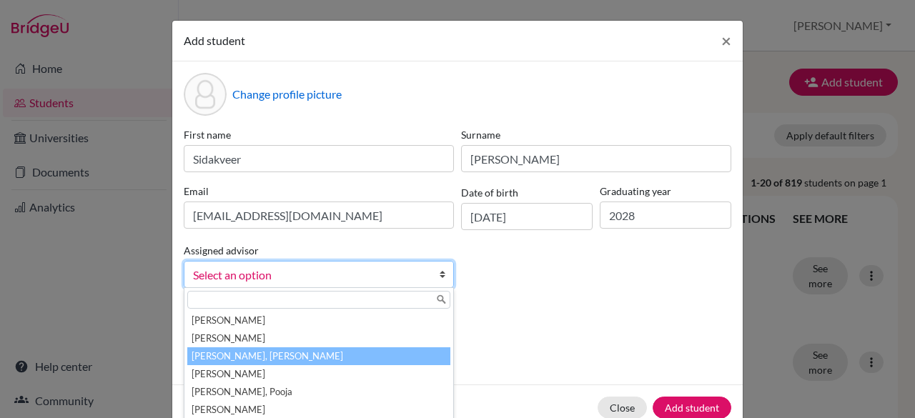
click at [238, 357] on li "[PERSON_NAME], [PERSON_NAME]" at bounding box center [318, 356] width 263 height 18
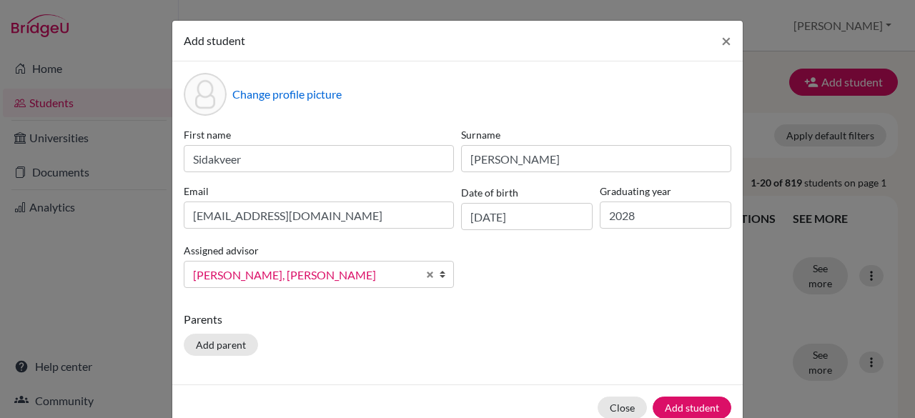
click at [344, 354] on div "Parents Add parent" at bounding box center [457, 336] width 547 height 51
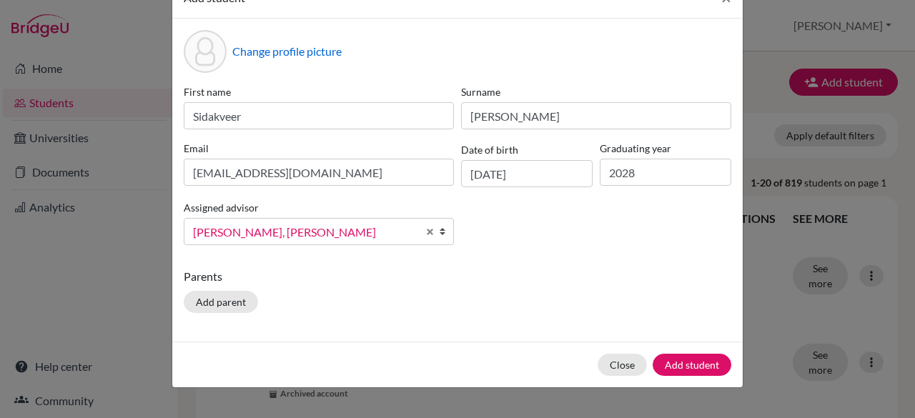
scroll to position [44, 0]
click at [670, 361] on button "Add student" at bounding box center [691, 364] width 79 height 22
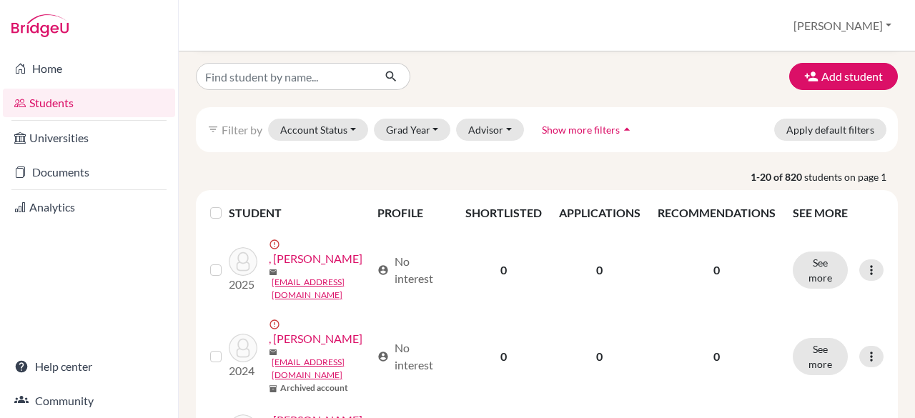
scroll to position [56, 0]
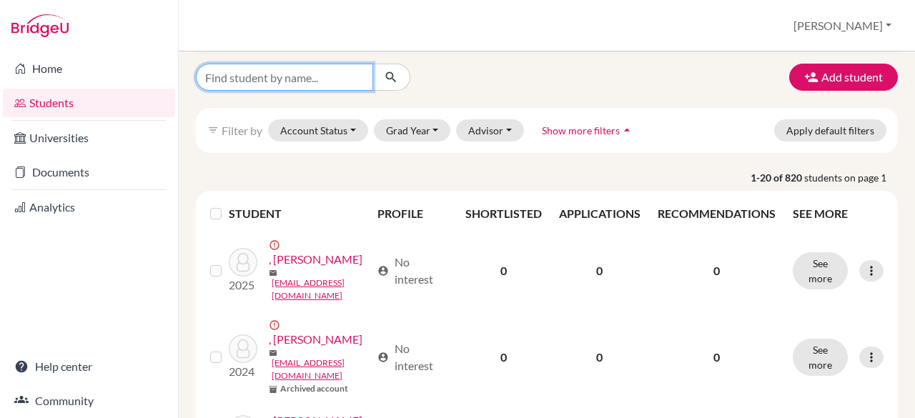
click at [286, 81] on input "Find student by name..." at bounding box center [284, 77] width 177 height 27
type input "jay bhatia"
click button "submit" at bounding box center [391, 77] width 38 height 27
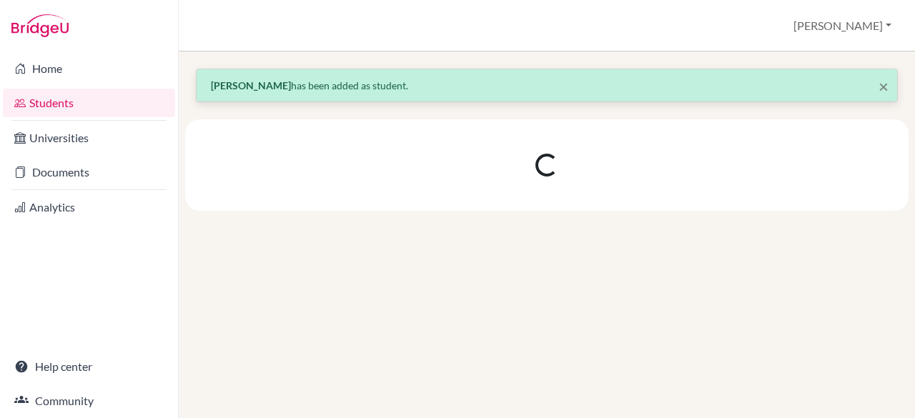
scroll to position [0, 0]
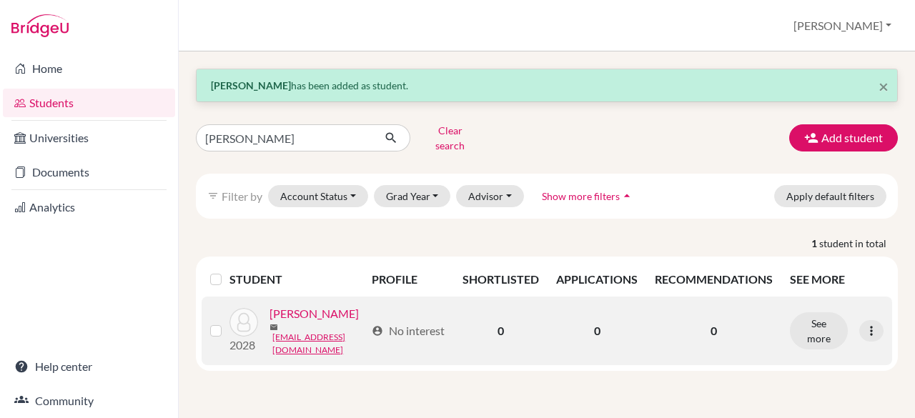
scroll to position [9, 0]
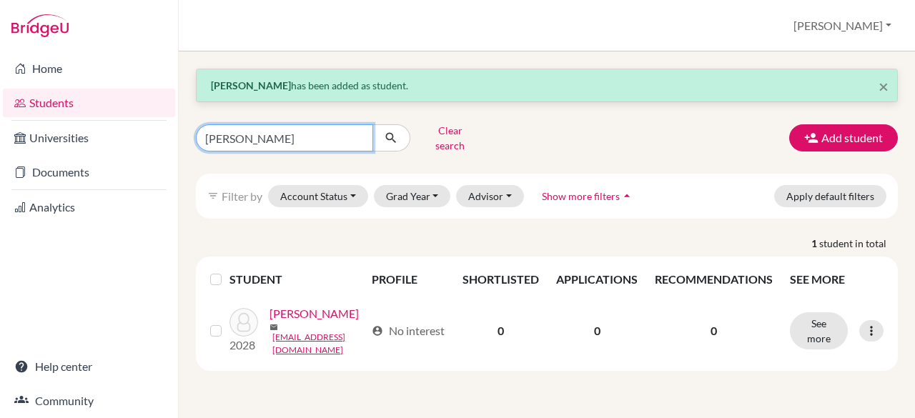
drag, startPoint x: 268, startPoint y: 125, endPoint x: 183, endPoint y: 121, distance: 85.2
click at [183, 121] on div "× Sidakveer Singh has been added as student. jay bhatia Clear search Add studen…" at bounding box center [547, 234] width 736 height 367
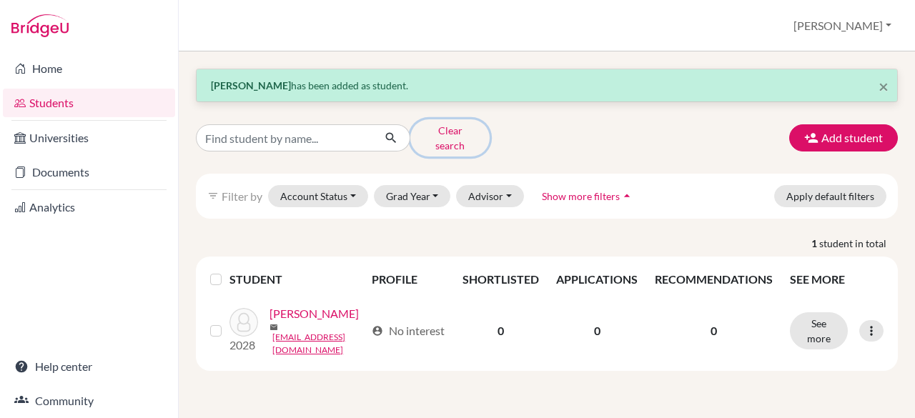
click at [443, 128] on button "Clear search" at bounding box center [449, 137] width 79 height 37
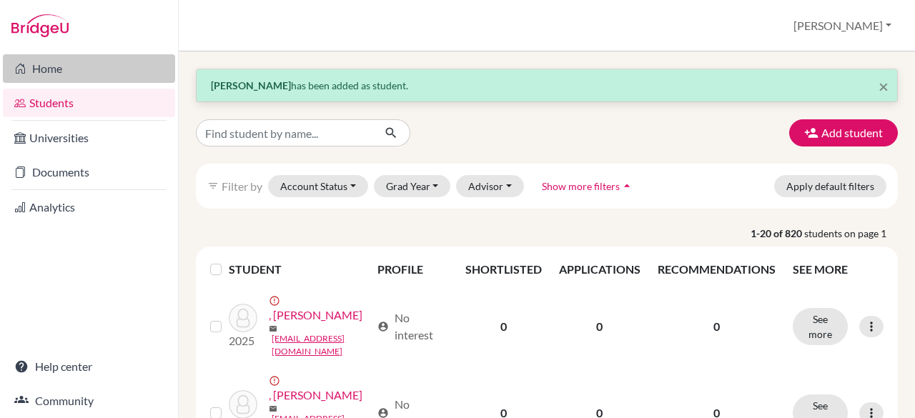
click at [61, 73] on link "Home" at bounding box center [89, 68] width 172 height 29
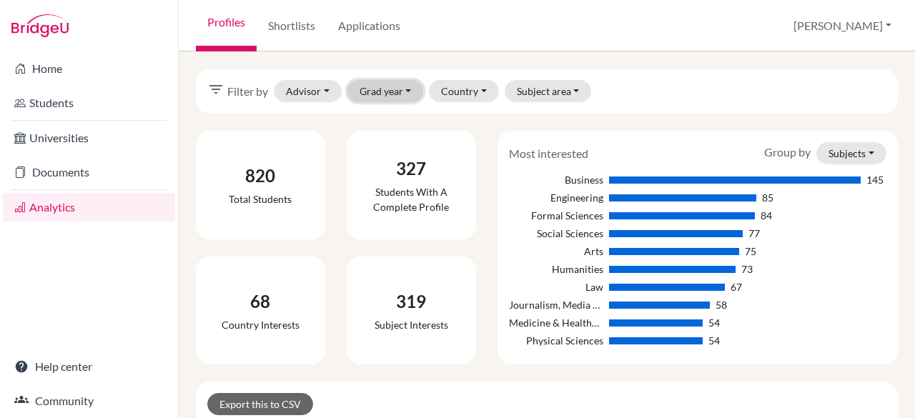
click at [398, 88] on button "Grad year" at bounding box center [385, 91] width 76 height 22
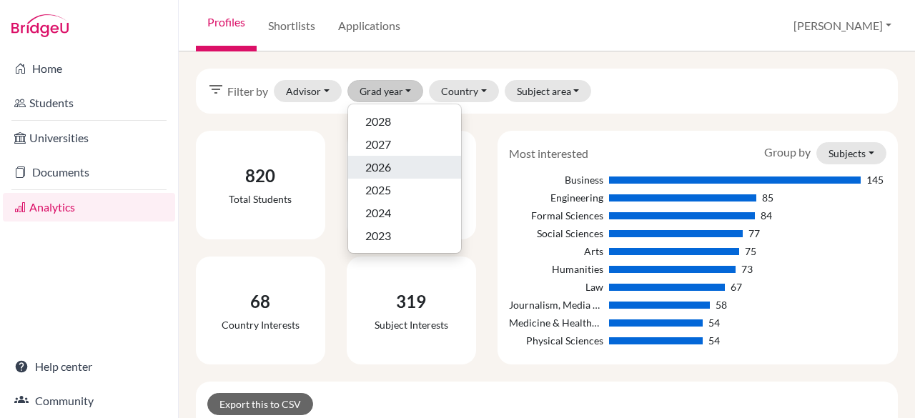
click at [405, 173] on div "2026" at bounding box center [404, 167] width 79 height 17
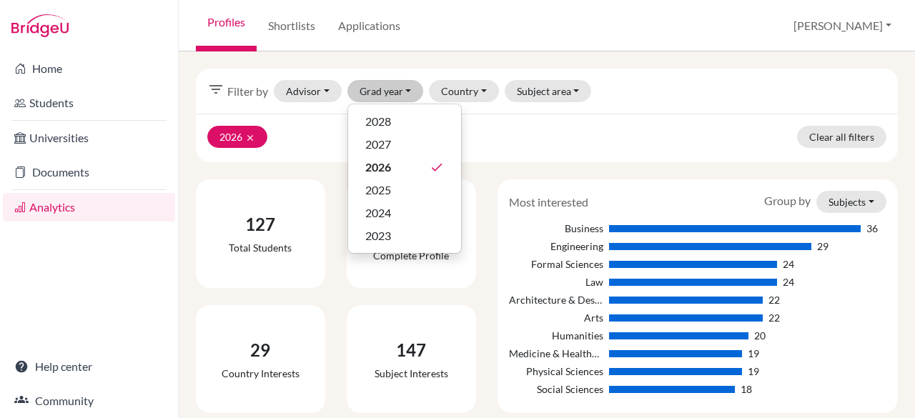
click at [542, 131] on div "2026 clear Clear all filters" at bounding box center [547, 138] width 702 height 49
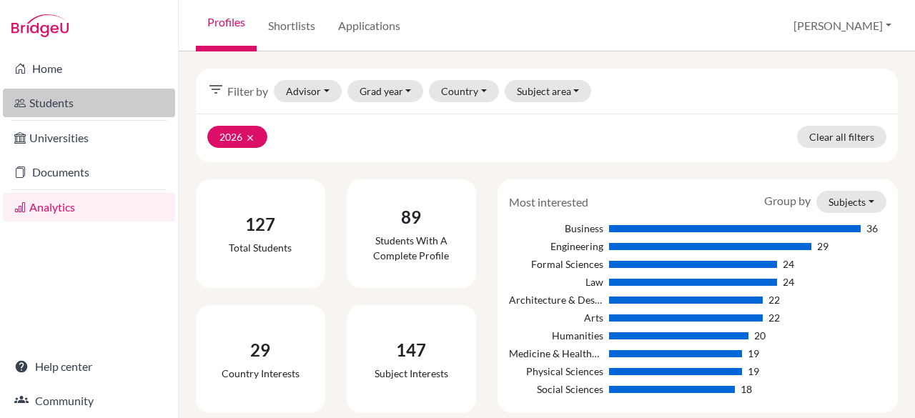
click at [82, 99] on link "Students" at bounding box center [89, 103] width 172 height 29
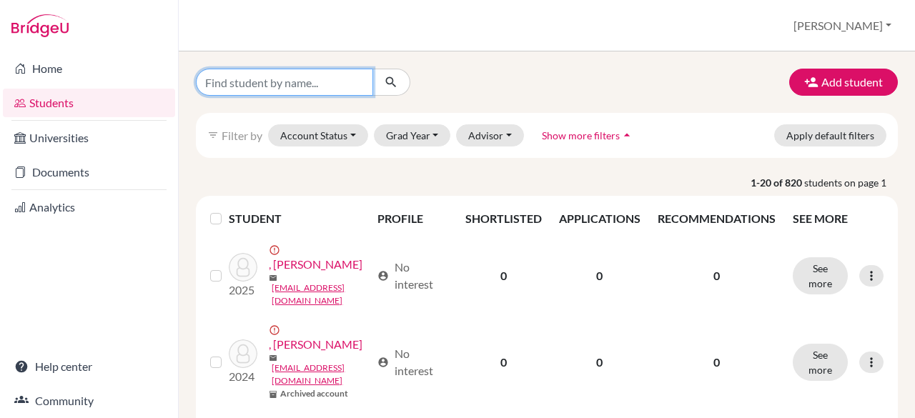
click at [262, 85] on input "Find student by name..." at bounding box center [284, 82] width 177 height 27
type input "[PERSON_NAME]"
click at [381, 79] on div "[PERSON_NAME]" at bounding box center [305, 82] width 241 height 27
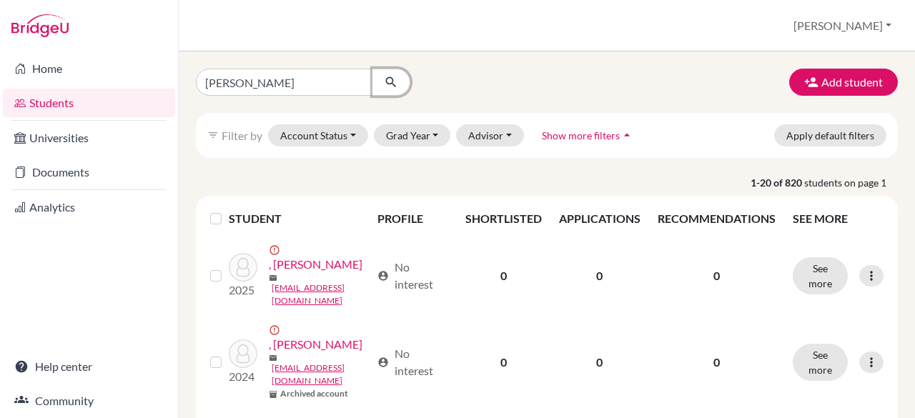
click at [372, 85] on button "submit" at bounding box center [391, 82] width 38 height 27
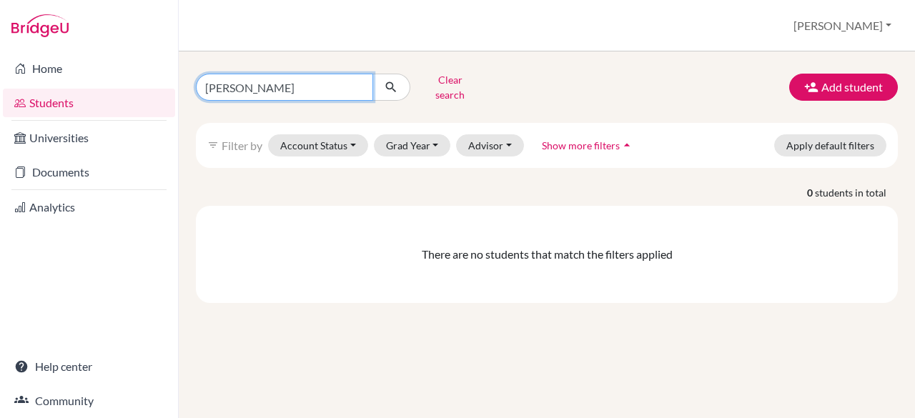
drag, startPoint x: 234, startPoint y: 81, endPoint x: 299, endPoint y: 85, distance: 65.2
click at [299, 85] on input "[PERSON_NAME]" at bounding box center [284, 87] width 177 height 27
type input "vikas"
click button "submit" at bounding box center [391, 87] width 38 height 27
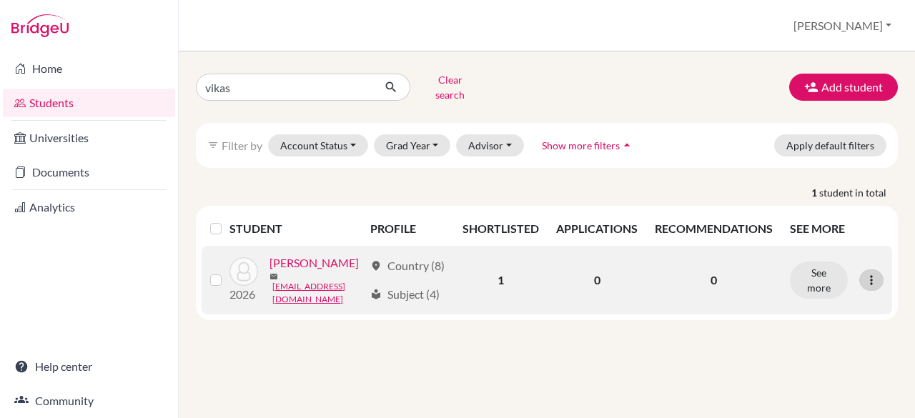
click at [865, 287] on icon at bounding box center [871, 280] width 14 height 14
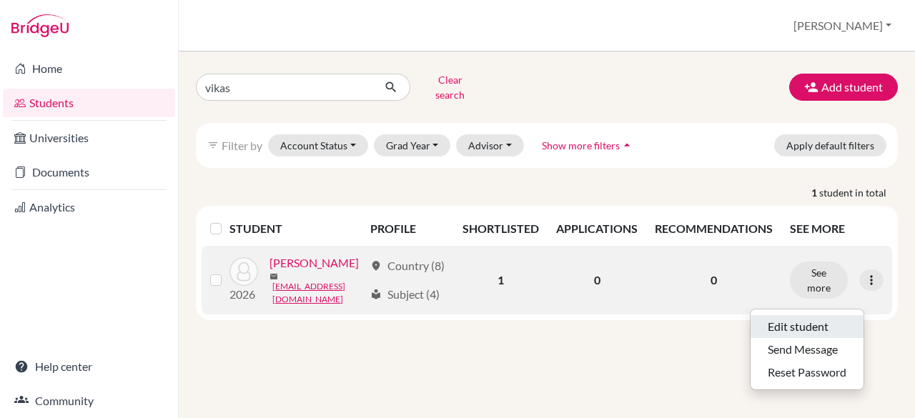
click at [839, 317] on button "Edit student" at bounding box center [806, 326] width 113 height 23
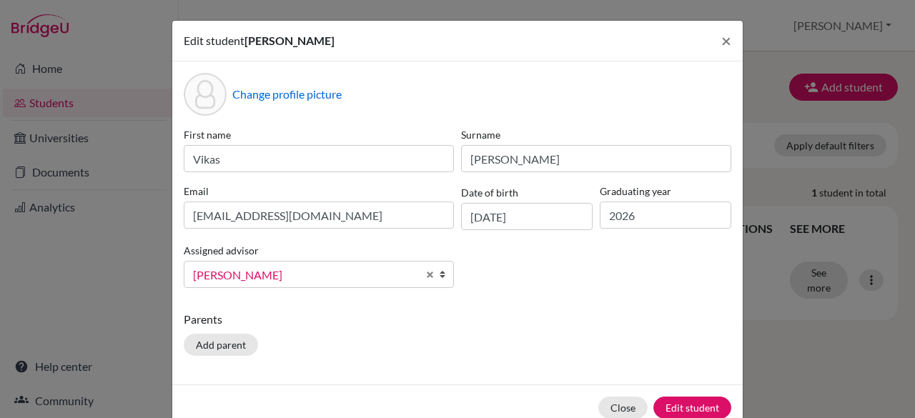
scroll to position [31, 0]
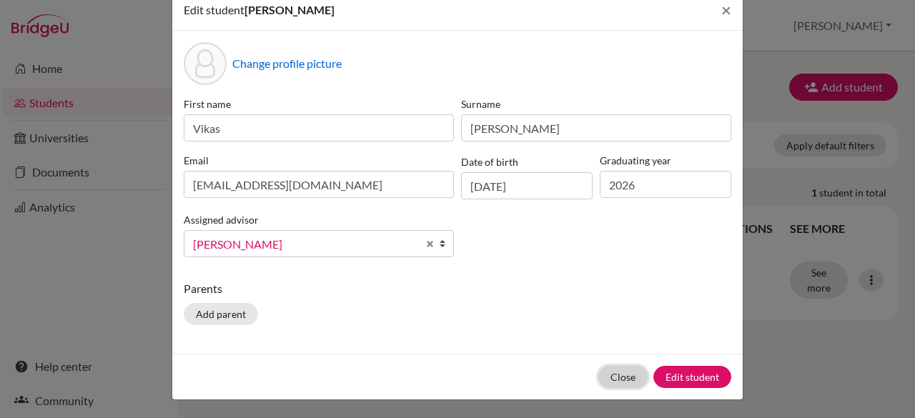
click at [627, 379] on button "Close" at bounding box center [622, 377] width 49 height 22
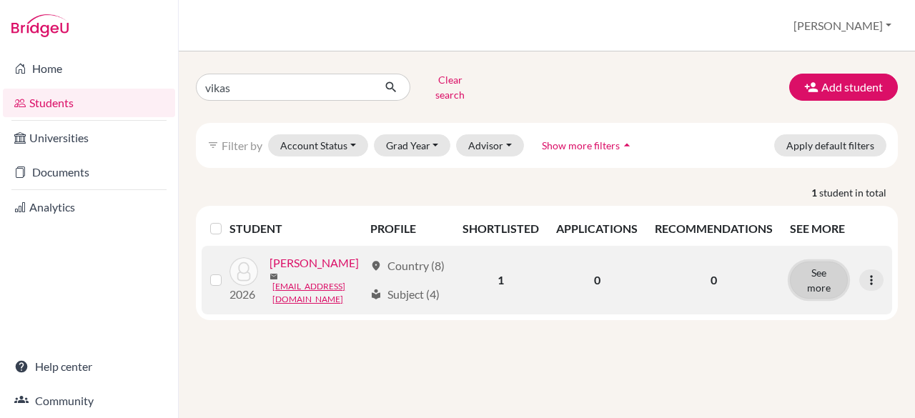
click at [824, 292] on button "See more" at bounding box center [819, 280] width 58 height 37
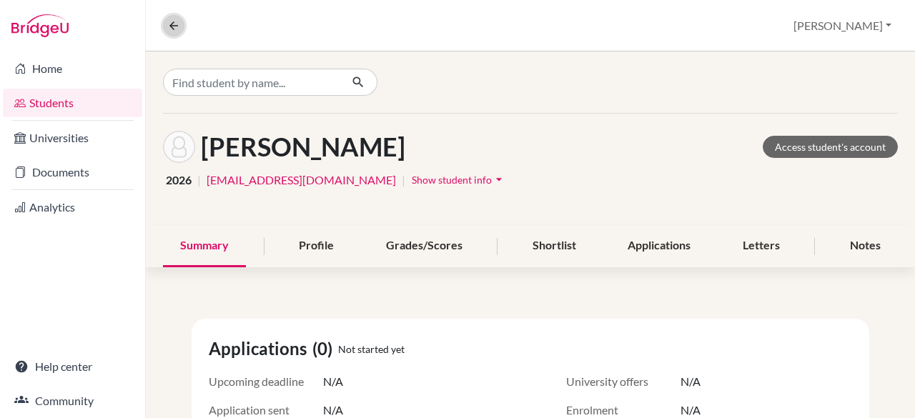
click at [167, 24] on icon at bounding box center [173, 25] width 13 height 13
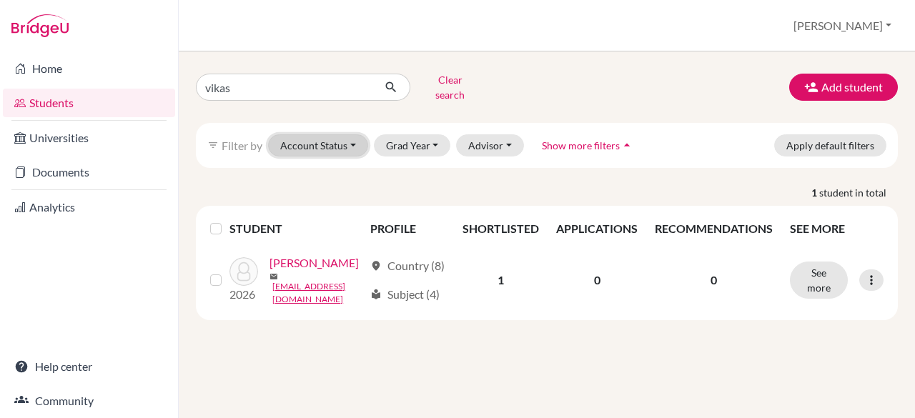
click at [343, 136] on button "Account Status" at bounding box center [318, 145] width 100 height 22
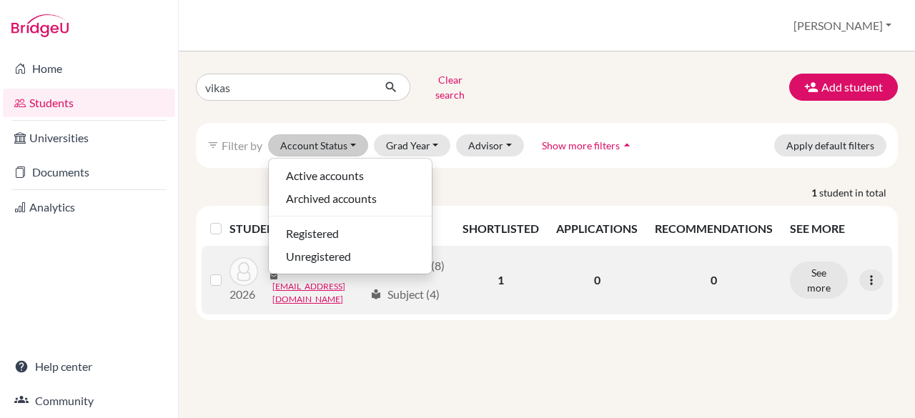
click at [227, 272] on label at bounding box center [227, 272] width 0 height 0
click at [0, 0] on input "checkbox" at bounding box center [0, 0] width 0 height 0
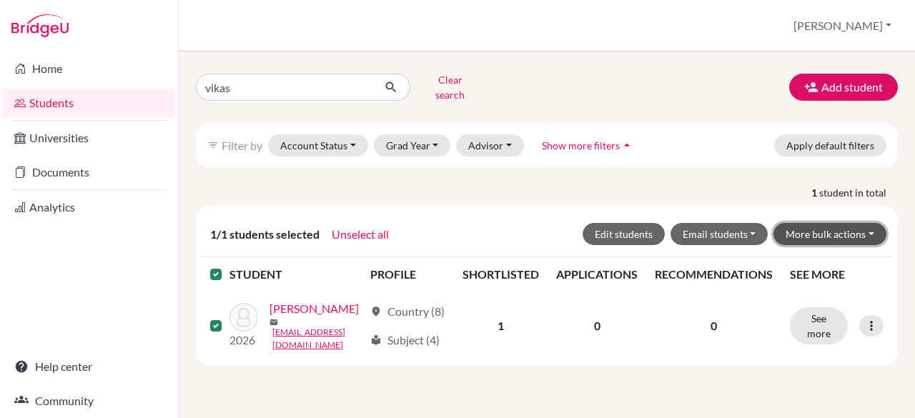
click at [816, 229] on button "More bulk actions" at bounding box center [829, 234] width 113 height 22
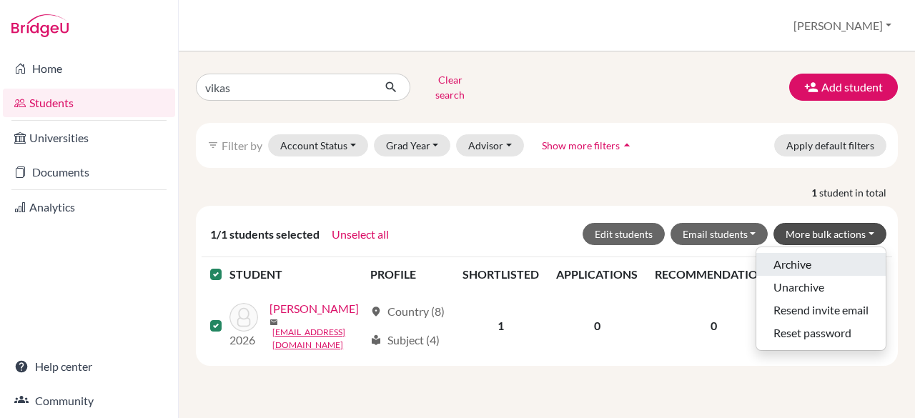
click at [803, 254] on button "Archive" at bounding box center [820, 264] width 129 height 23
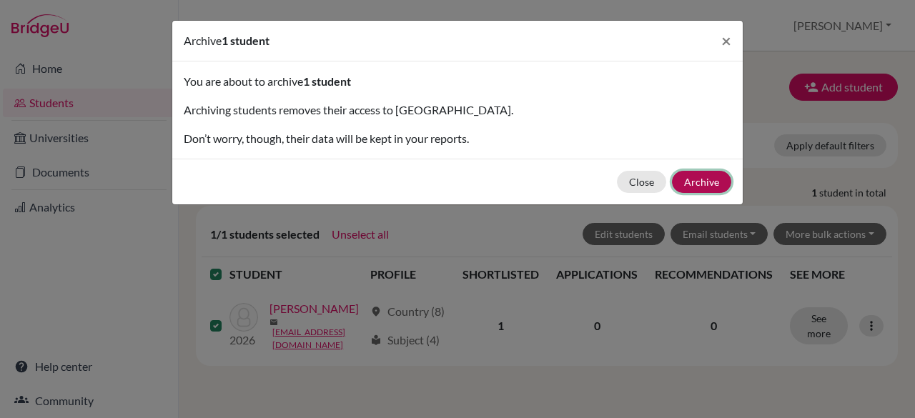
click at [700, 185] on button "Archive" at bounding box center [701, 182] width 59 height 22
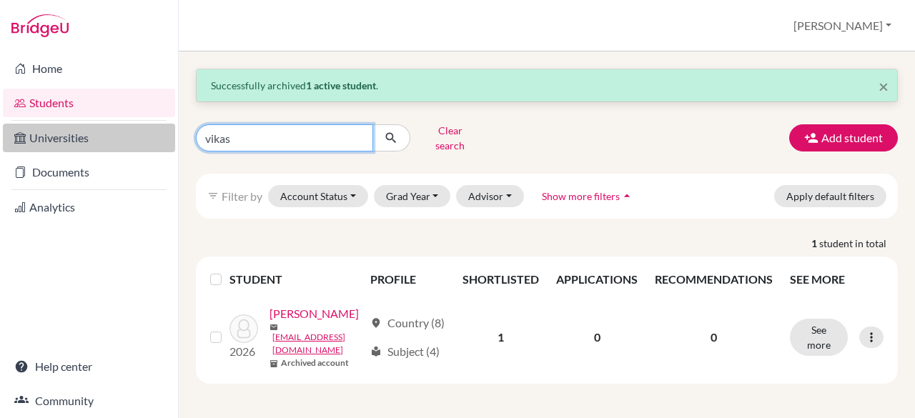
drag, startPoint x: 254, startPoint y: 131, endPoint x: 156, endPoint y: 131, distance: 98.6
click at [156, 131] on div "Home Students Universities Documents Analytics Help center Community Students o…" at bounding box center [457, 209] width 915 height 418
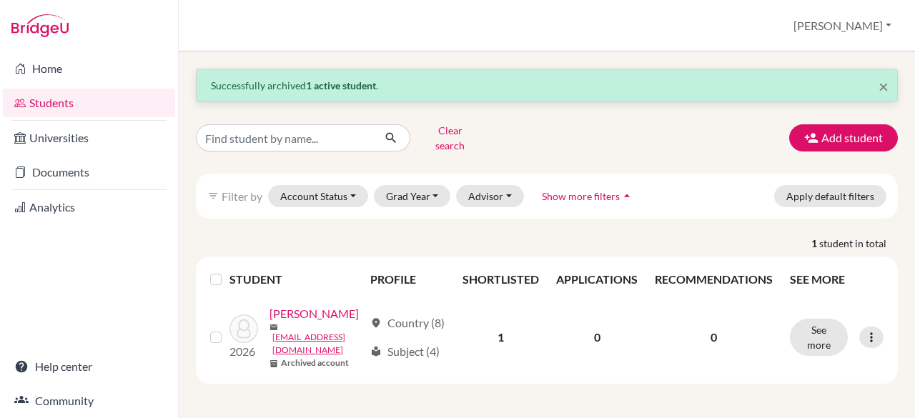
click at [184, 109] on div "× Successfully archived 1 active student . Clear search Add student filter_list…" at bounding box center [547, 234] width 736 height 367
click at [435, 135] on button "Clear search" at bounding box center [449, 137] width 79 height 37
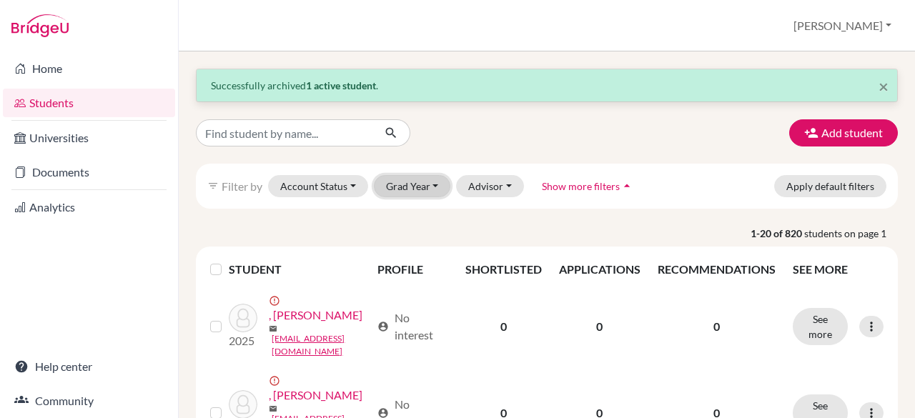
click at [396, 195] on button "Grad Year" at bounding box center [412, 186] width 77 height 22
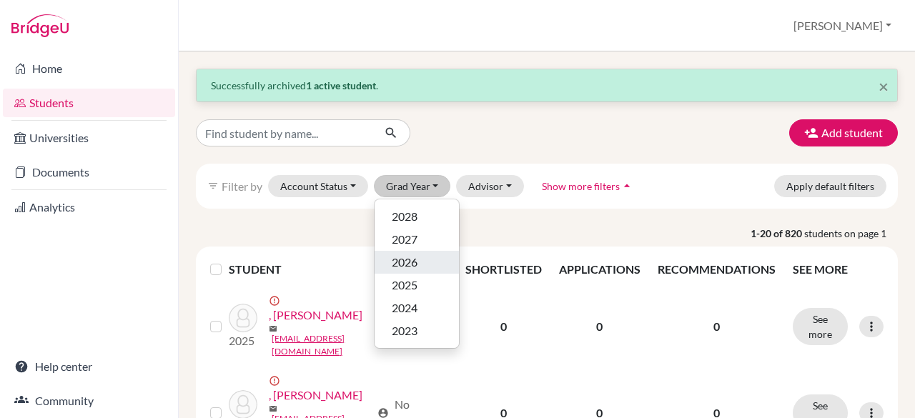
click at [392, 262] on div "2026" at bounding box center [417, 262] width 50 height 17
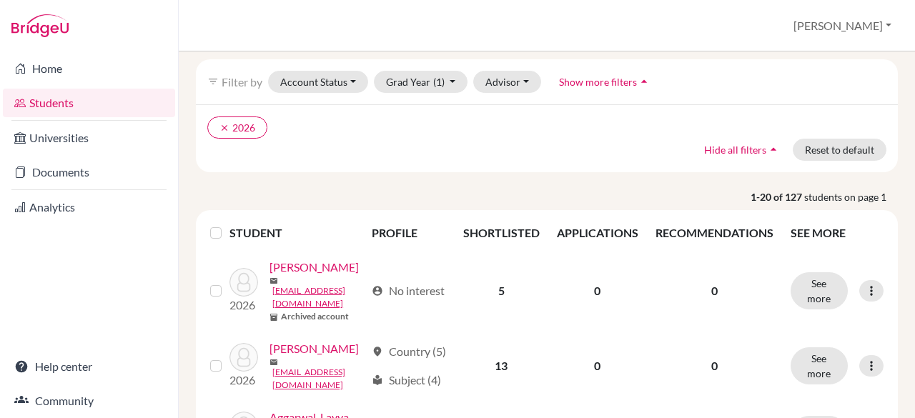
scroll to position [100, 0]
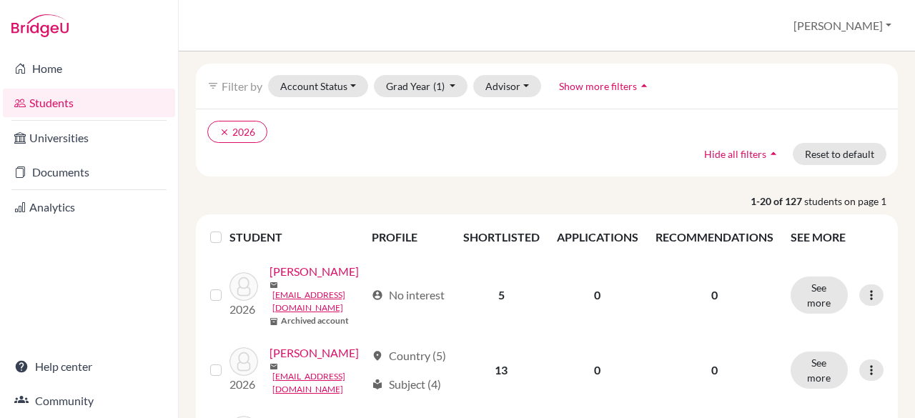
click at [227, 229] on label at bounding box center [227, 229] width 0 height 0
click at [0, 0] on input "checkbox" at bounding box center [0, 0] width 0 height 0
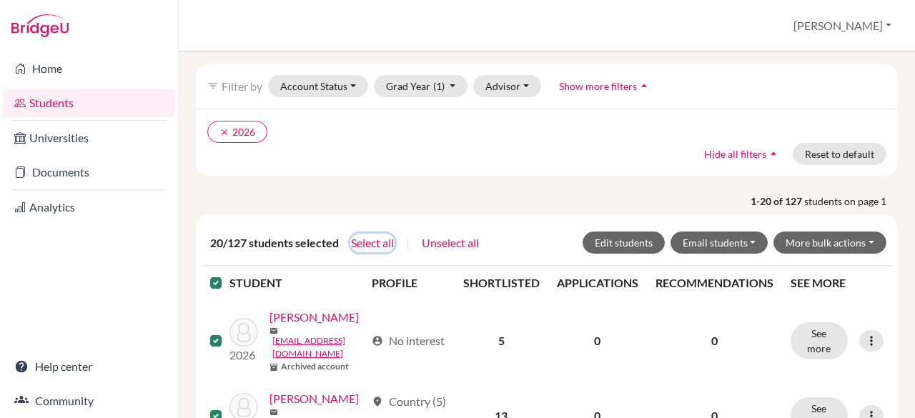
click at [357, 239] on button "Select all" at bounding box center [372, 243] width 44 height 19
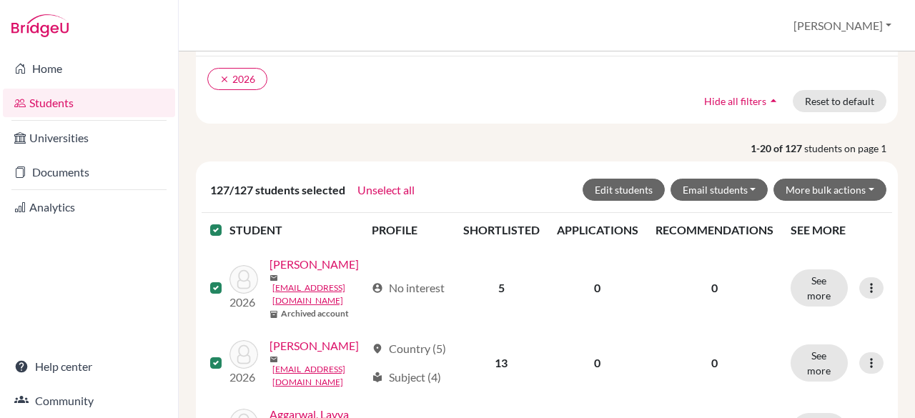
scroll to position [0, 0]
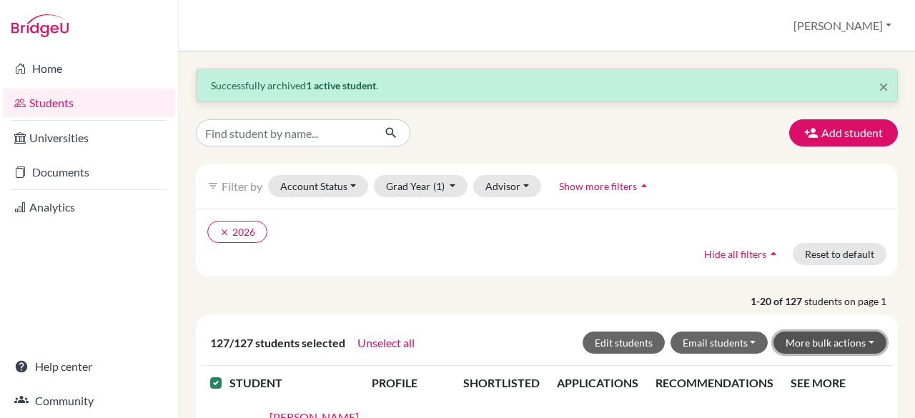
click at [835, 340] on button "More bulk actions" at bounding box center [829, 343] width 113 height 22
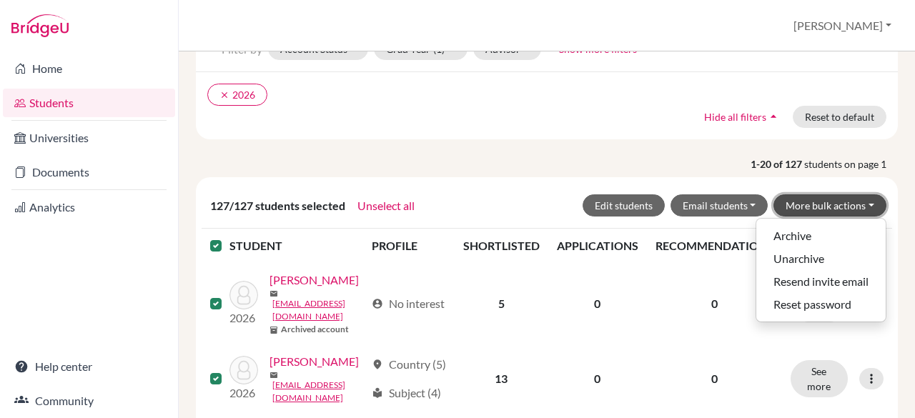
scroll to position [143, 0]
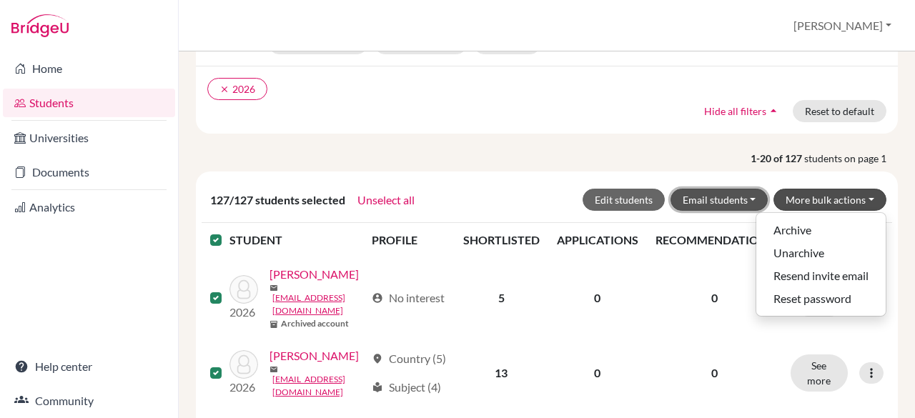
click at [745, 197] on button "Email students" at bounding box center [719, 200] width 98 height 22
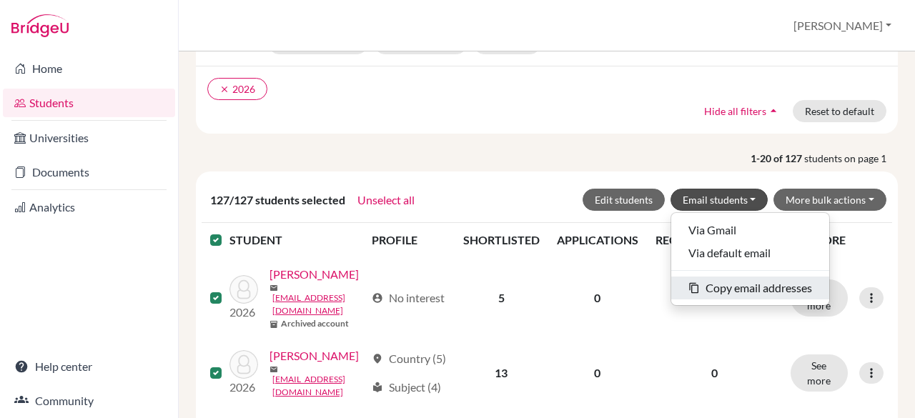
click at [705, 286] on button "content_copy Copy email addresses" at bounding box center [750, 288] width 158 height 23
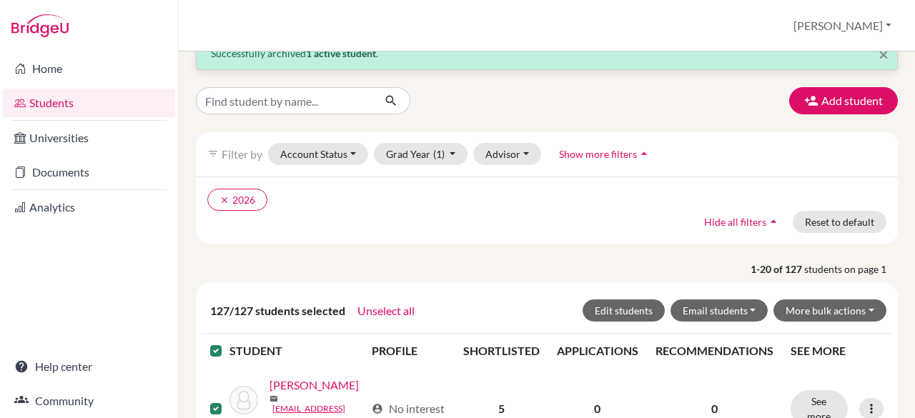
scroll to position [29, 0]
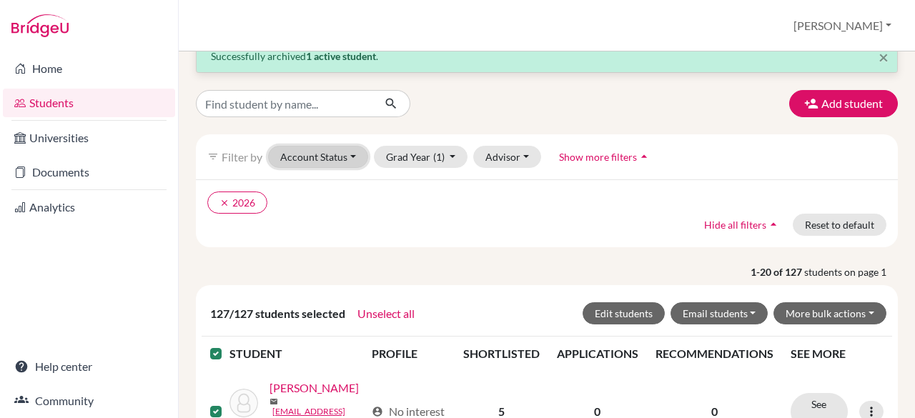
click at [332, 157] on button "Account Status" at bounding box center [318, 157] width 100 height 22
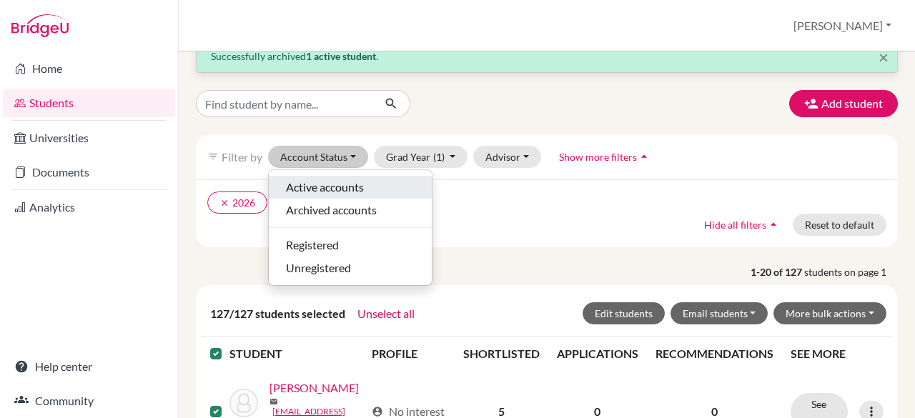
click at [316, 184] on span "Active accounts" at bounding box center [325, 187] width 78 height 17
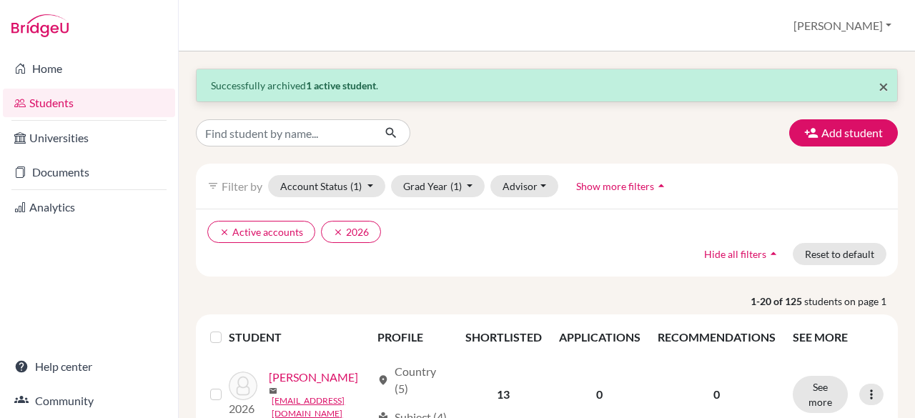
click at [878, 86] on span "×" at bounding box center [883, 86] width 10 height 21
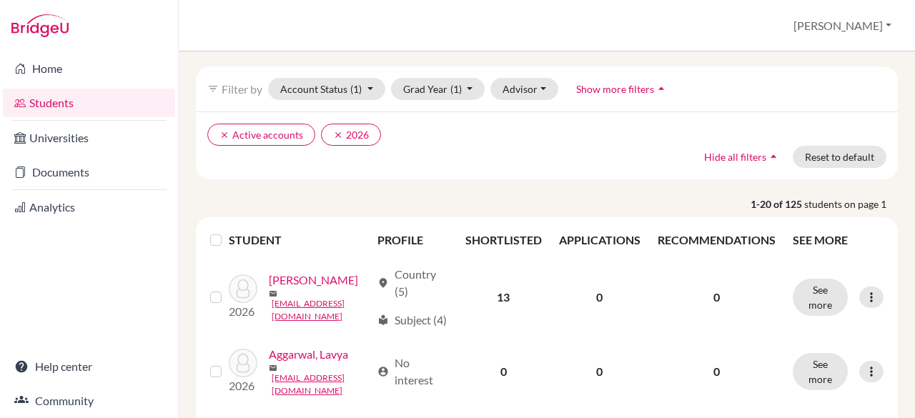
scroll to position [47, 0]
click at [227, 231] on label at bounding box center [227, 231] width 0 height 0
click at [0, 0] on input "checkbox" at bounding box center [0, 0] width 0 height 0
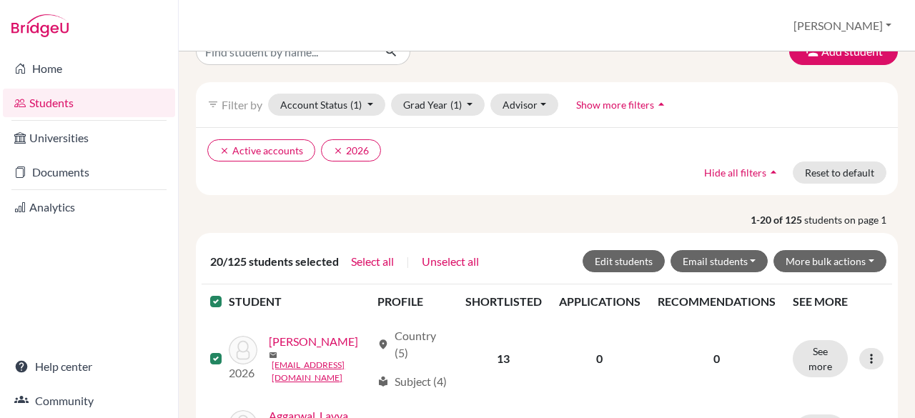
scroll to position [0, 0]
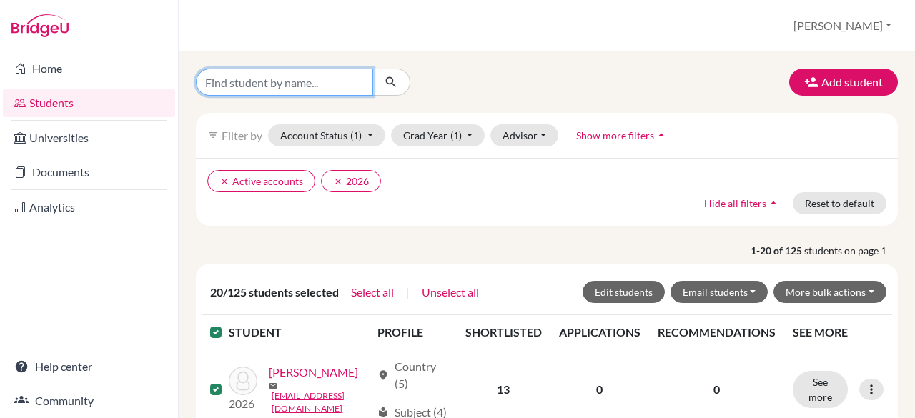
click at [299, 87] on input "Find student by name..." at bounding box center [284, 82] width 177 height 27
type input "[PERSON_NAME]"
click button "submit" at bounding box center [391, 82] width 38 height 27
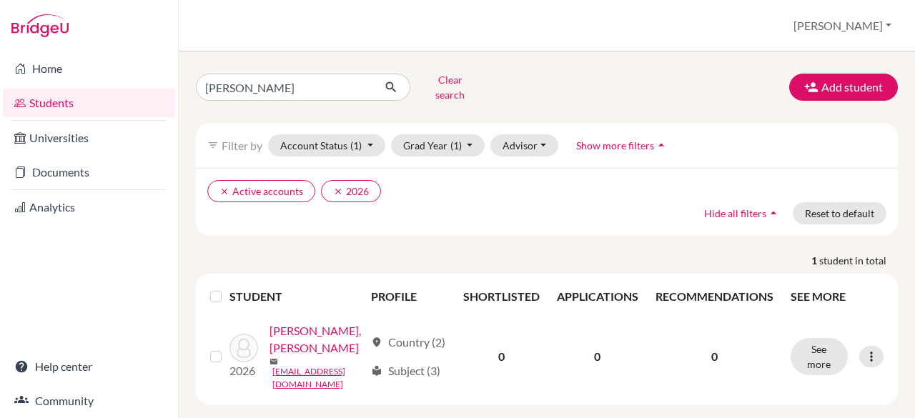
scroll to position [25, 0]
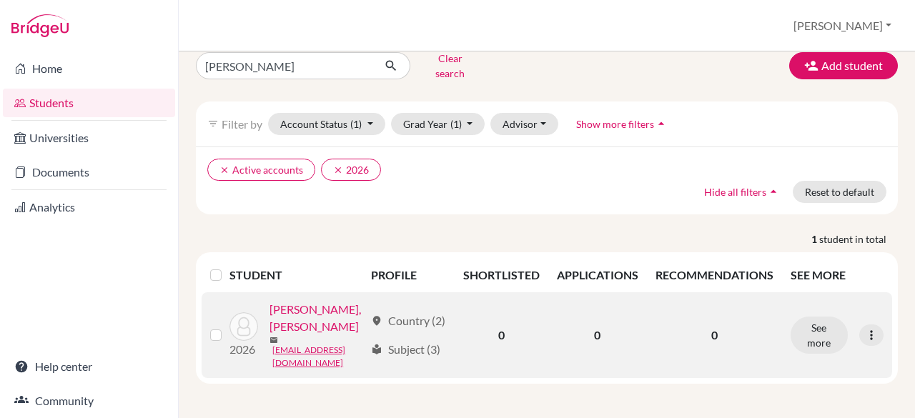
click at [227, 327] on label at bounding box center [227, 327] width 0 height 0
click at [0, 0] on input "checkbox" at bounding box center [0, 0] width 0 height 0
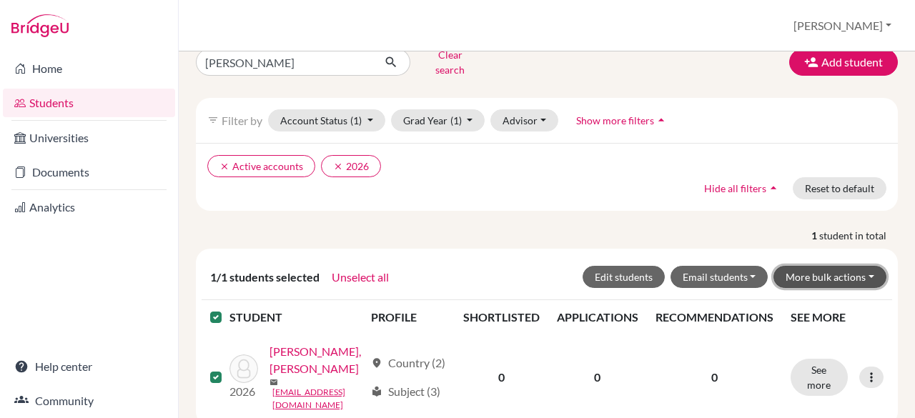
click at [812, 266] on button "More bulk actions" at bounding box center [829, 277] width 113 height 22
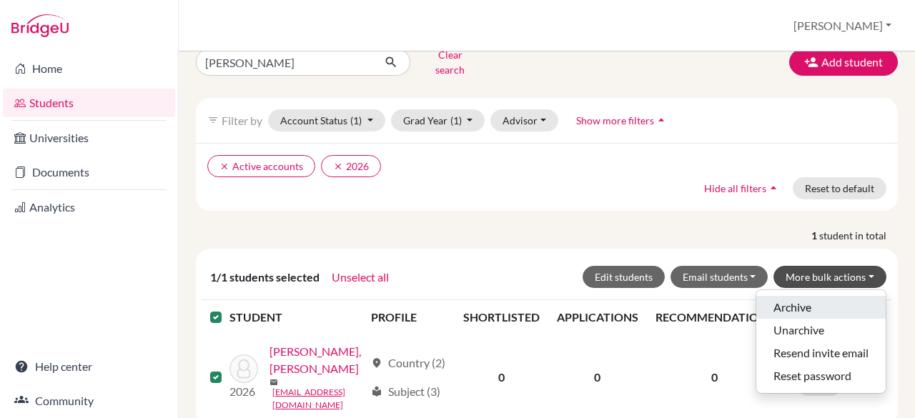
click at [802, 297] on button "Archive" at bounding box center [820, 307] width 129 height 23
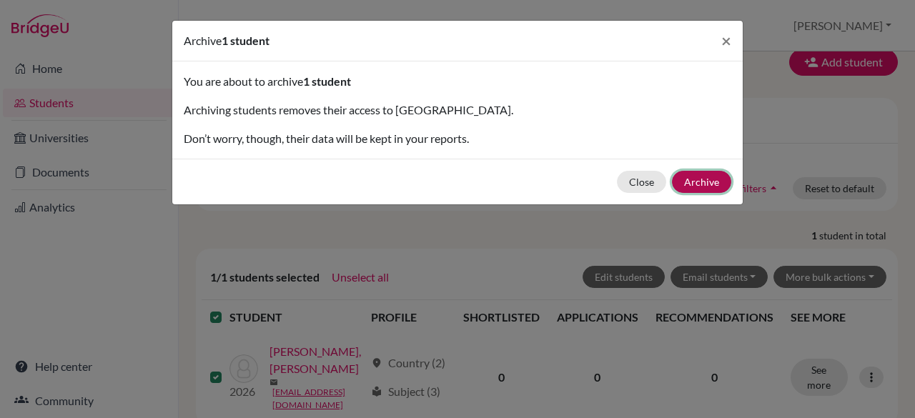
click at [700, 184] on button "Archive" at bounding box center [701, 182] width 59 height 22
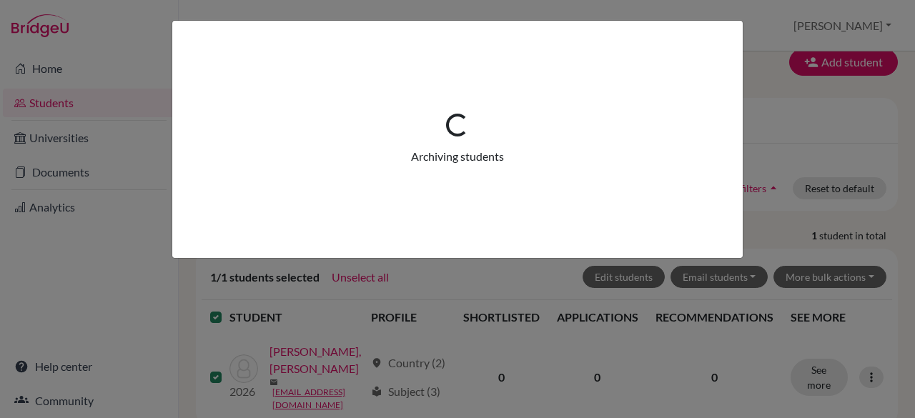
scroll to position [0, 0]
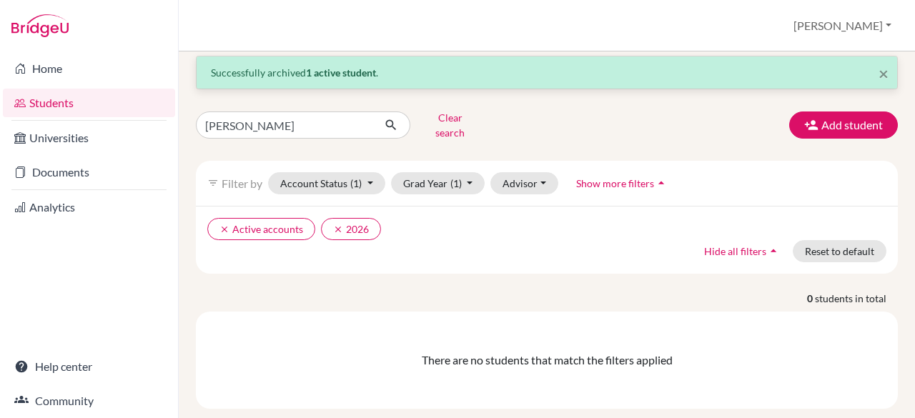
scroll to position [14, 0]
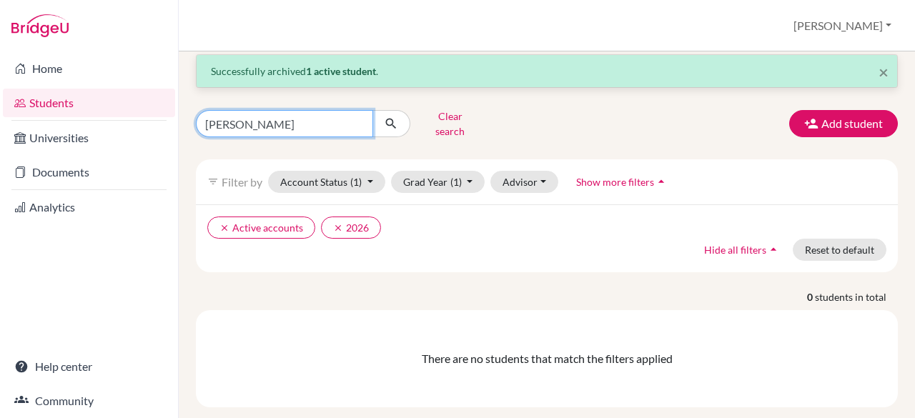
drag, startPoint x: 262, startPoint y: 121, endPoint x: 186, endPoint y: 126, distance: 76.7
click at [186, 126] on div "[PERSON_NAME] Clear search" at bounding box center [305, 123] width 241 height 37
click at [518, 125] on div "Clear search Add student" at bounding box center [546, 123] width 723 height 37
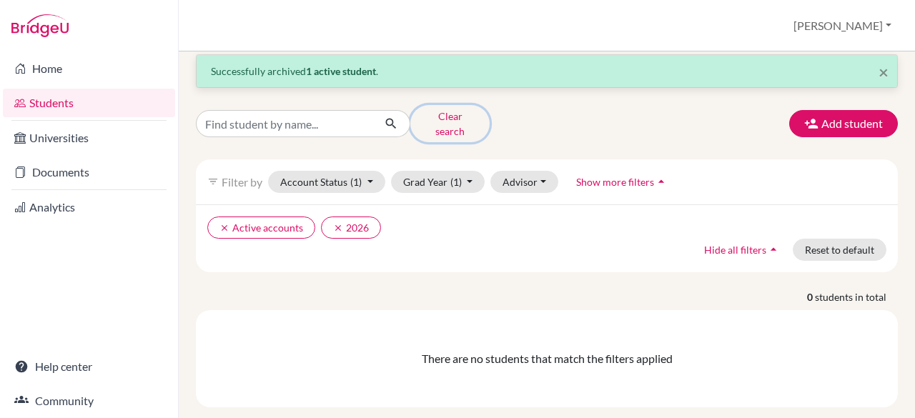
click at [465, 114] on button "Clear search" at bounding box center [449, 123] width 79 height 37
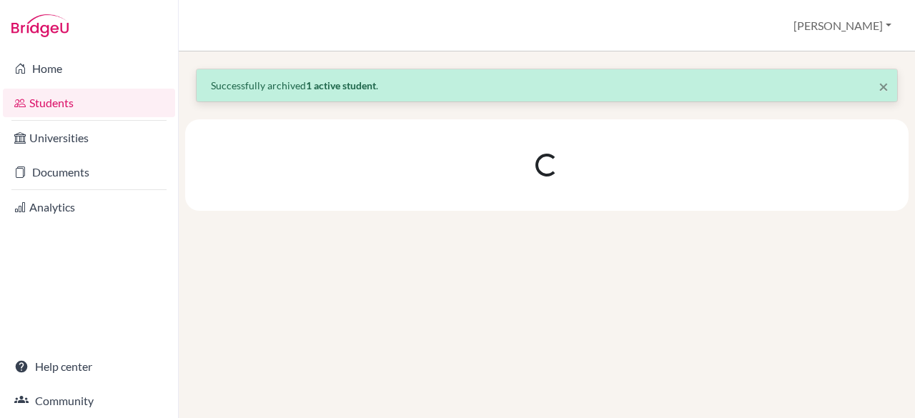
scroll to position [0, 0]
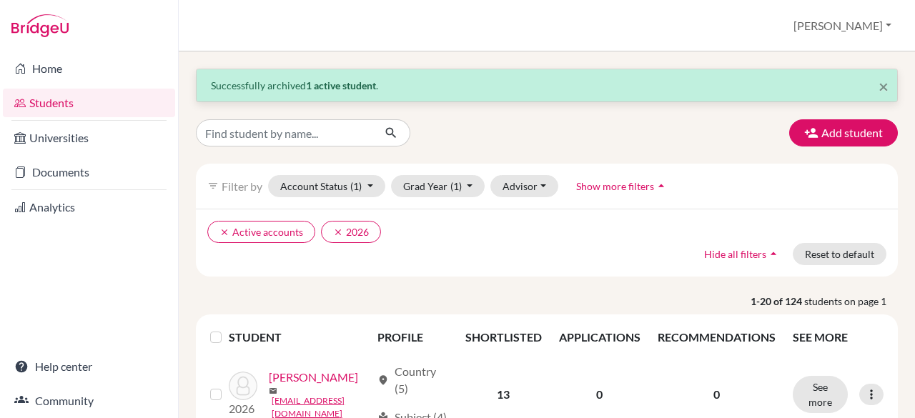
scroll to position [131, 0]
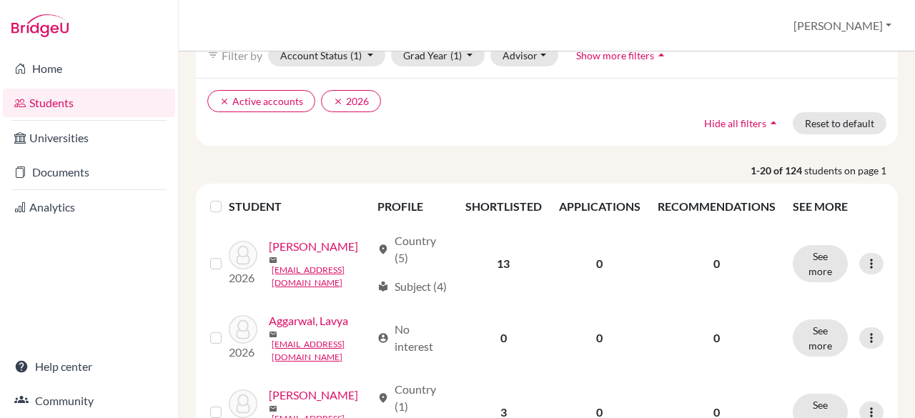
click at [227, 198] on label at bounding box center [227, 198] width 0 height 0
click at [0, 0] on input "checkbox" at bounding box center [0, 0] width 0 height 0
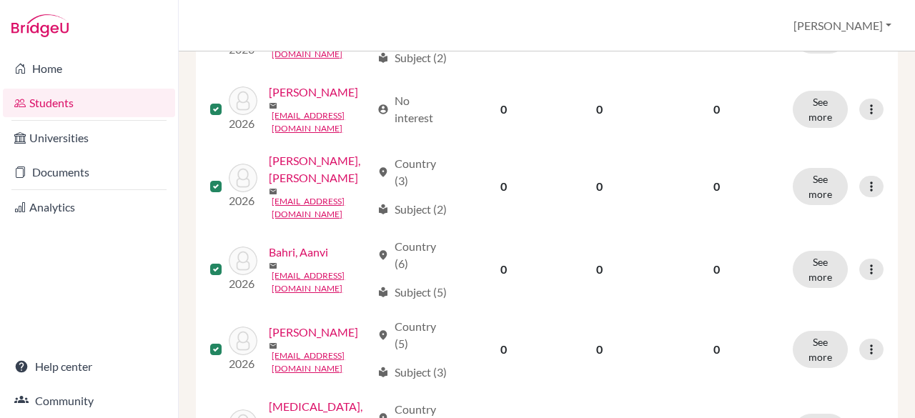
scroll to position [555, 0]
click at [124, 286] on div "Home Students Universities Documents Analytics Help center Community" at bounding box center [89, 234] width 178 height 367
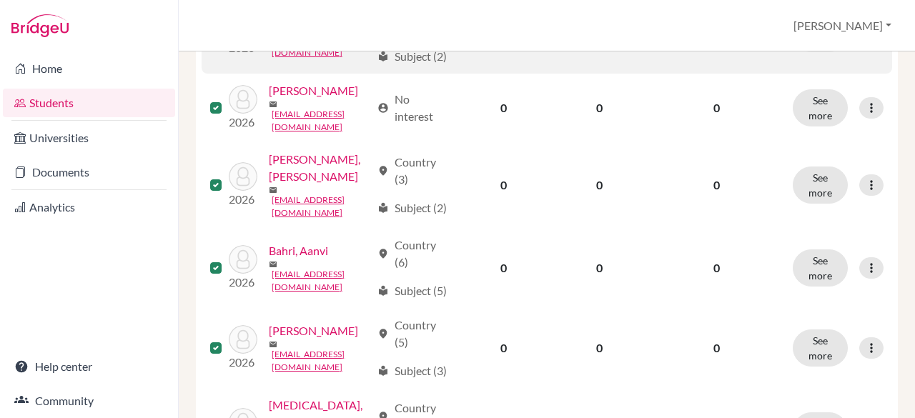
scroll to position [0, 0]
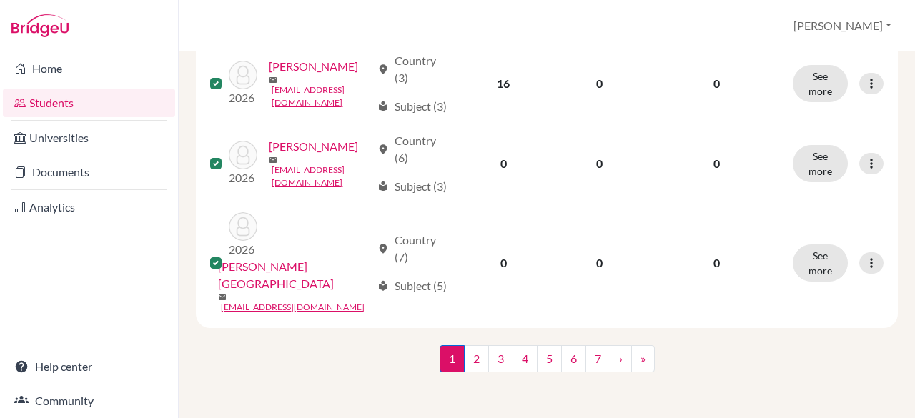
scroll to position [2014, 0]
click at [279, 362] on div "1 (current) 2 3 4 5 6 7 › »" at bounding box center [546, 373] width 723 height 56
